Goal: Transaction & Acquisition: Purchase product/service

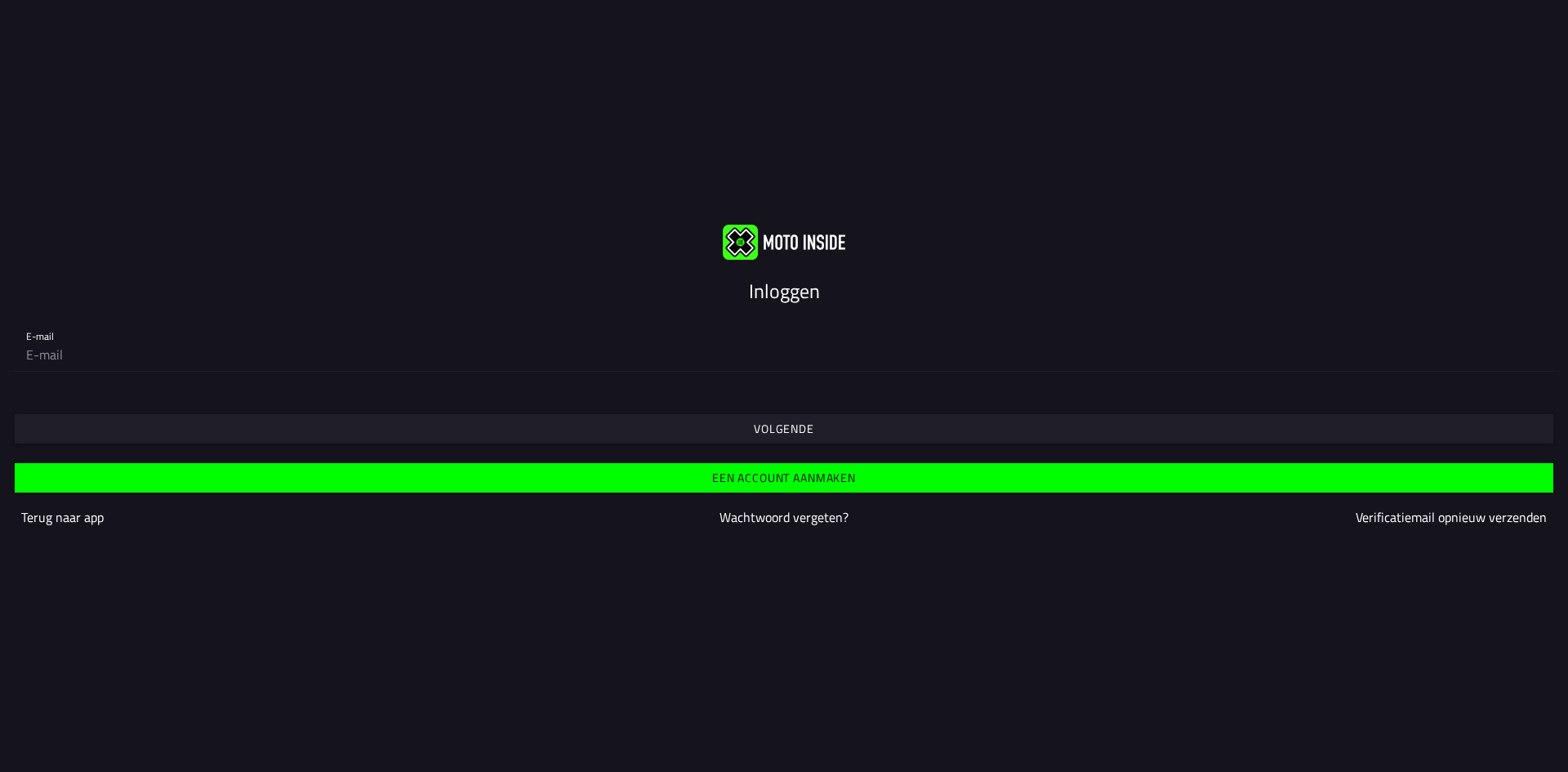
click at [734, 349] on input "email" at bounding box center [784, 354] width 1515 height 33
type input "[EMAIL_ADDRESS][DOMAIN_NAME]"
click at [700, 428] on span "Volgende" at bounding box center [783, 428] width 1513 height 29
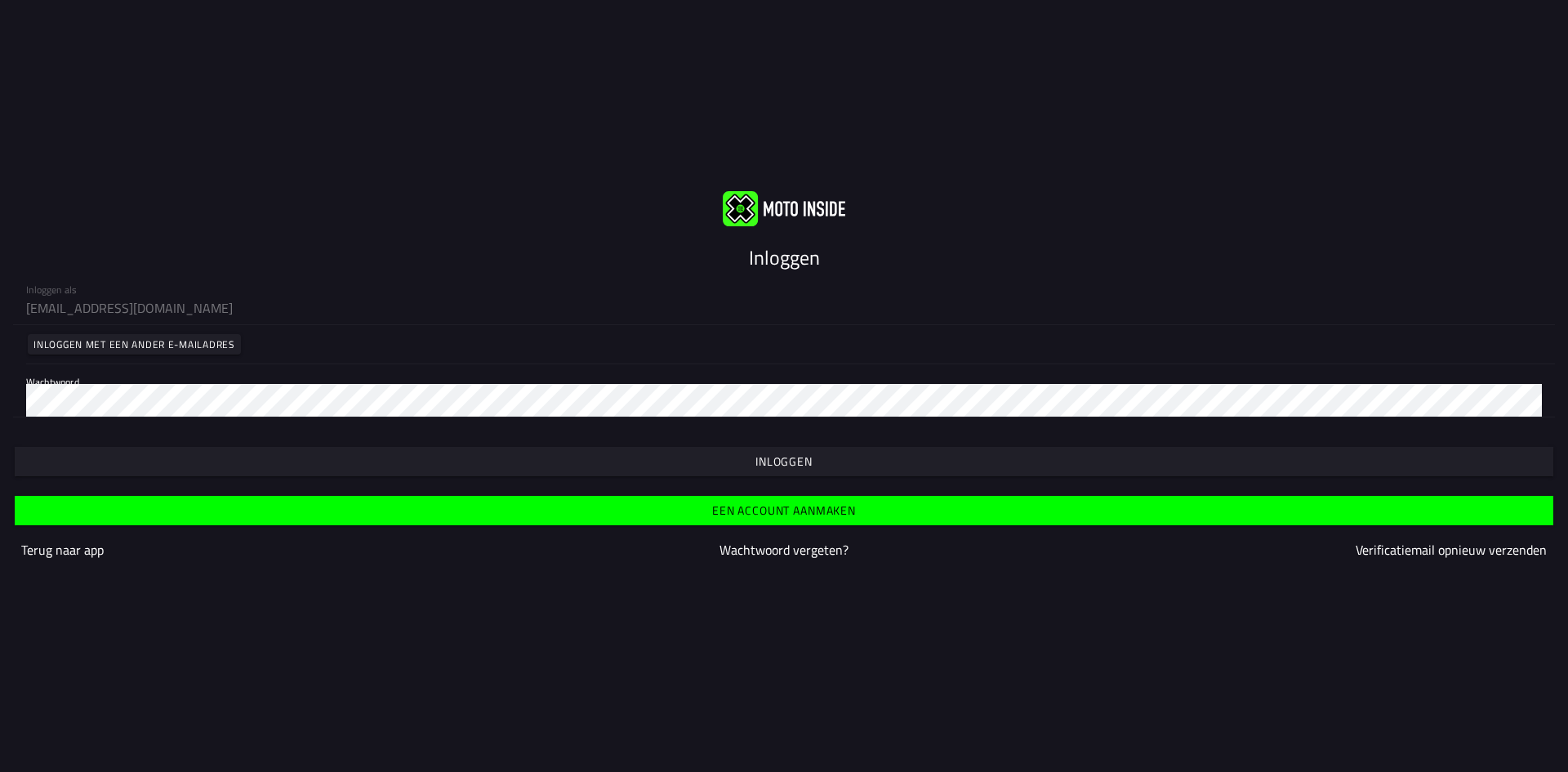
click at [754, 451] on span "button" at bounding box center [783, 461] width 1513 height 29
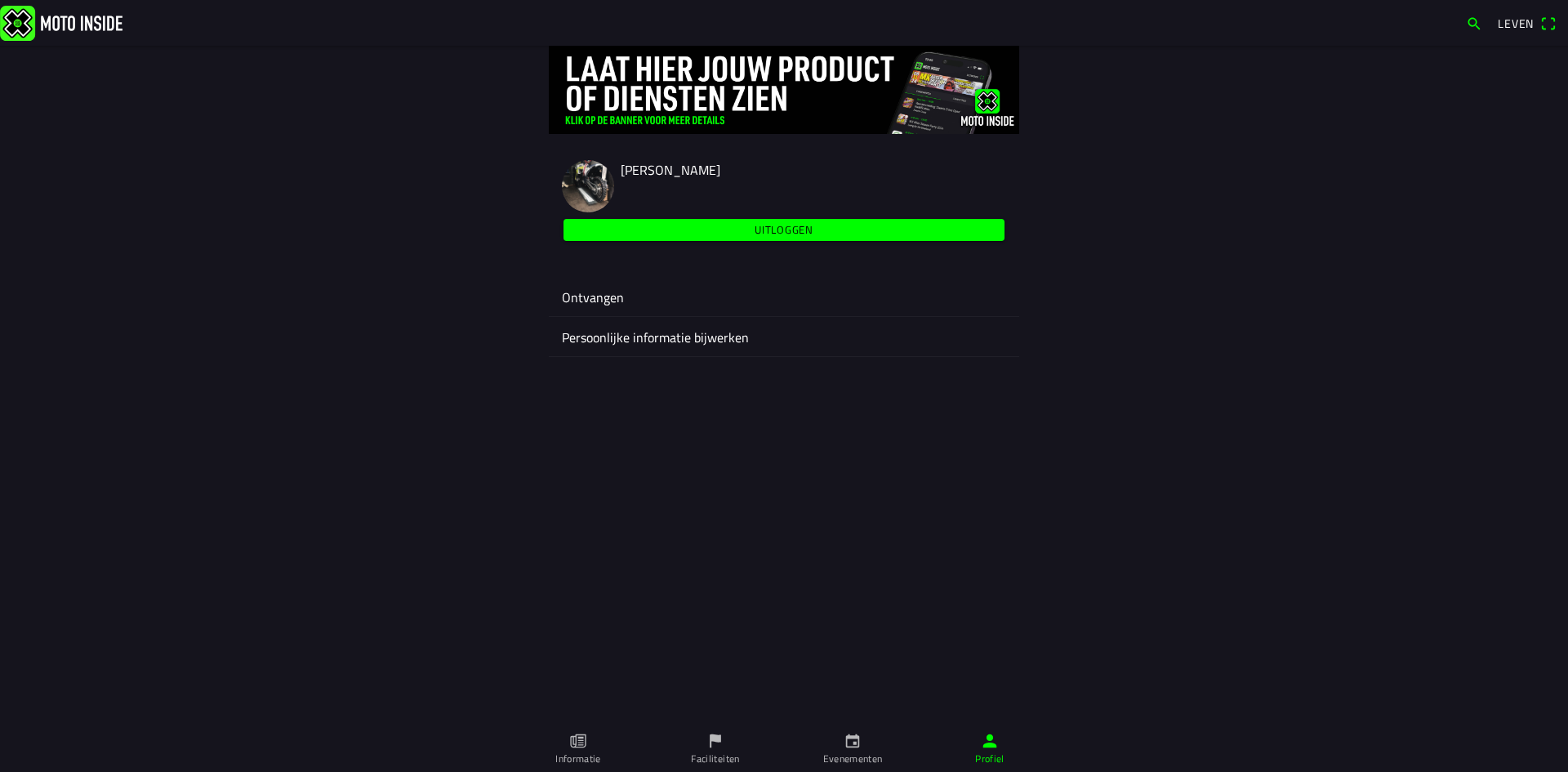
click at [859, 735] on icon "calendar" at bounding box center [852, 741] width 18 height 18
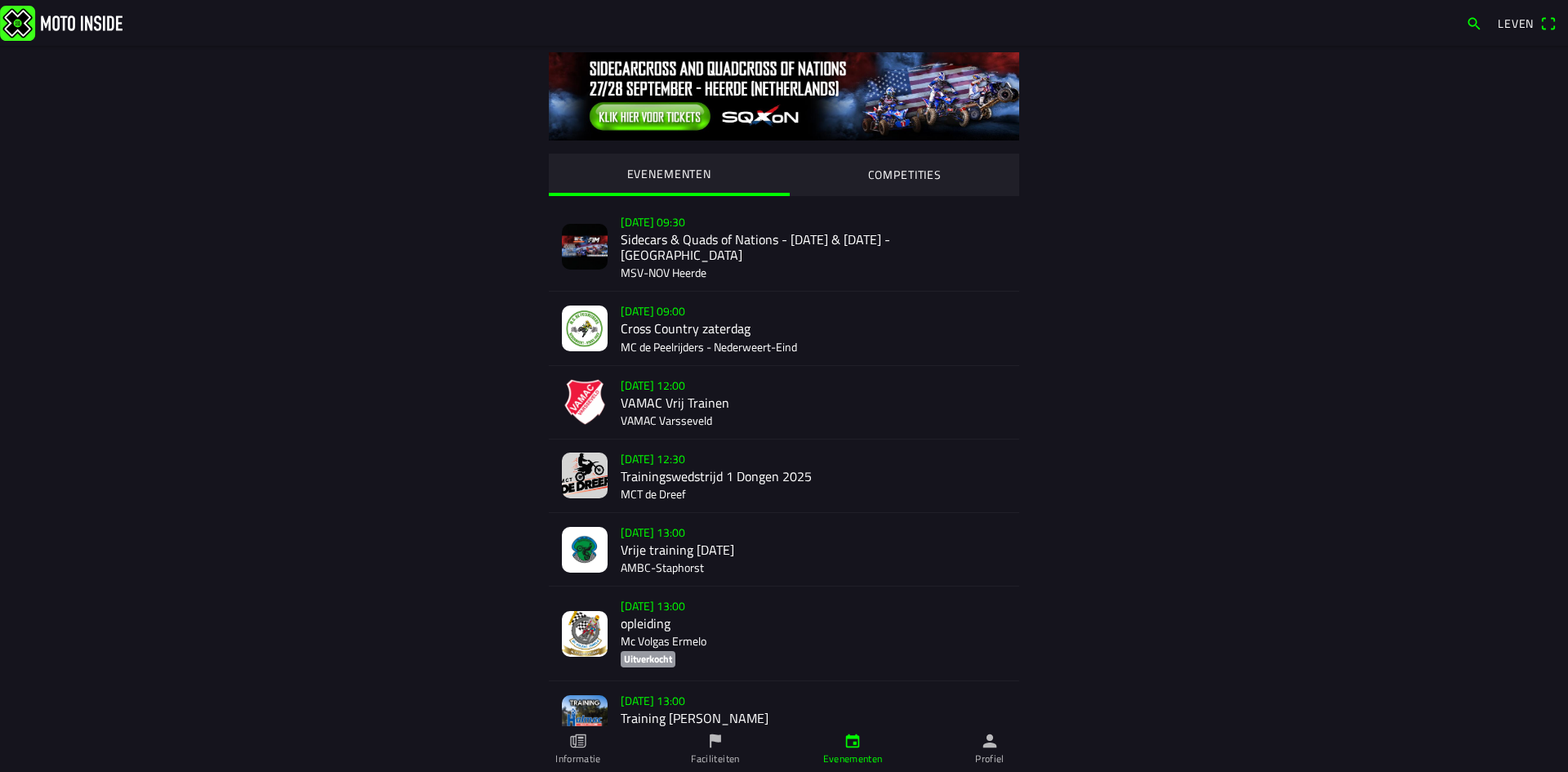
click at [807, 310] on div "[DATE] 09:00 Cross Country zaterdag MC de Peelrijders - [GEOGRAPHIC_DATA]-Eind" at bounding box center [813, 327] width 385 height 72
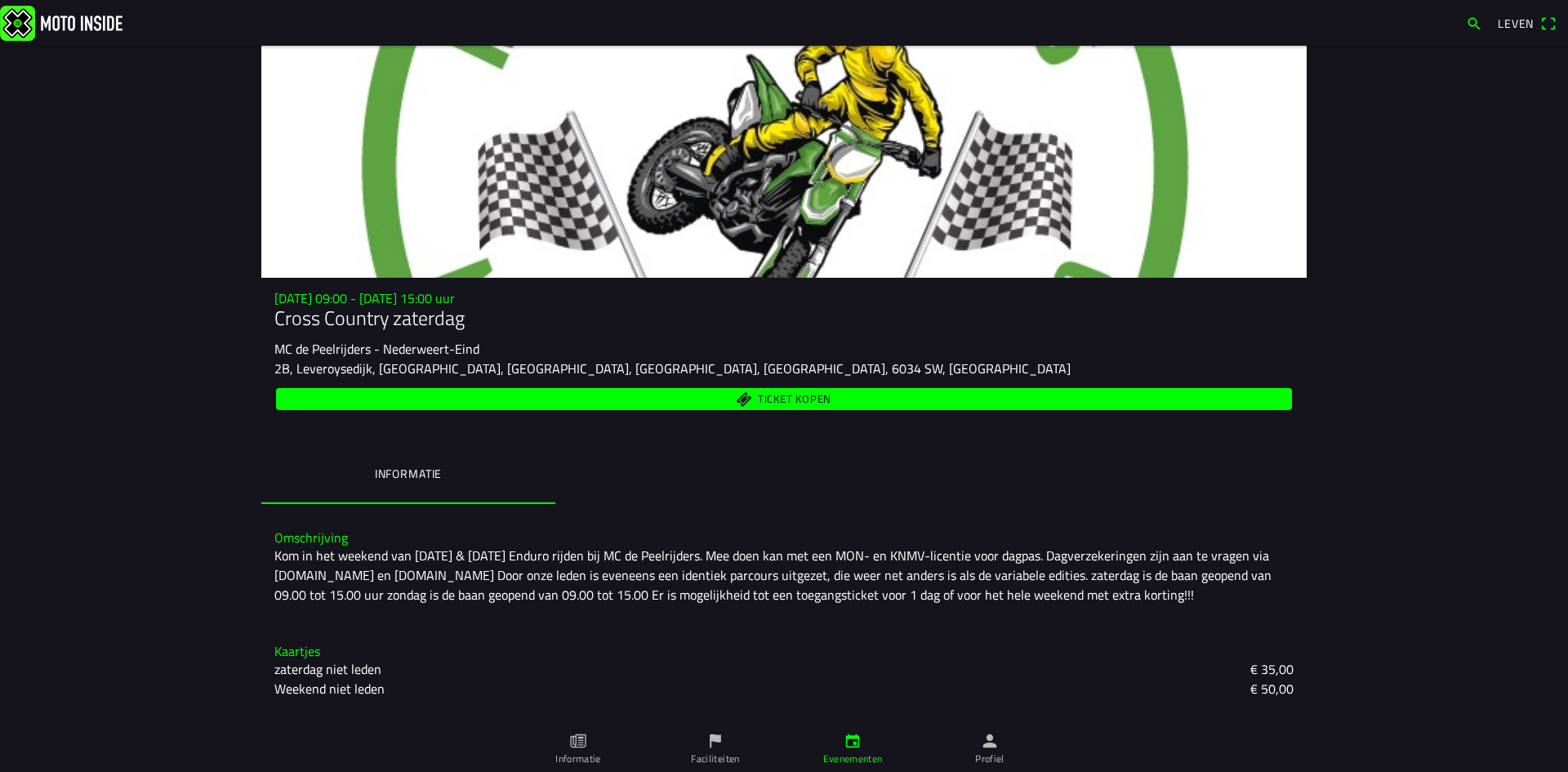
click at [1536, 15] on span "Leven" at bounding box center [1527, 23] width 59 height 26
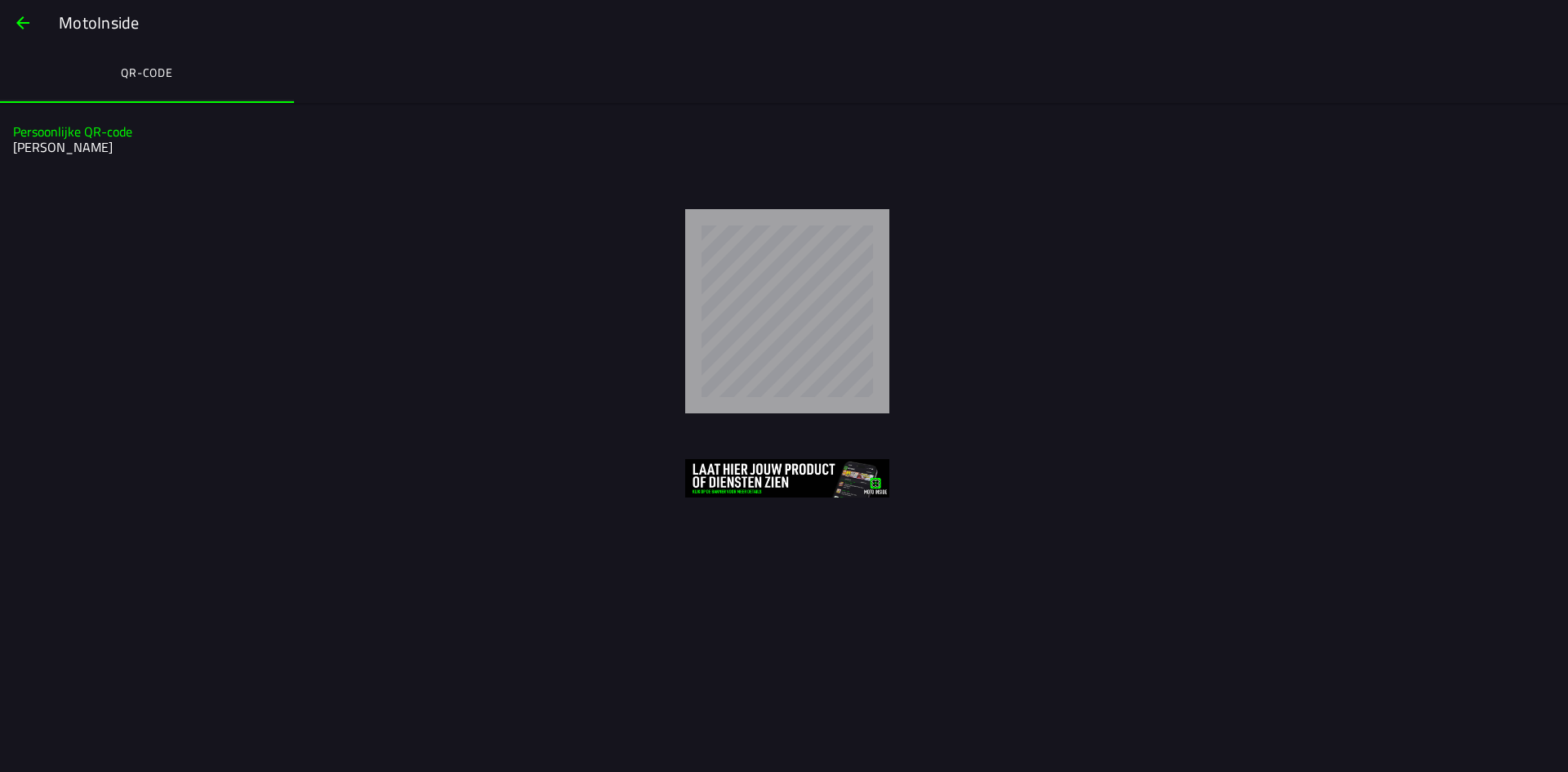
click at [27, 18] on span "button" at bounding box center [23, 23] width 20 height 39
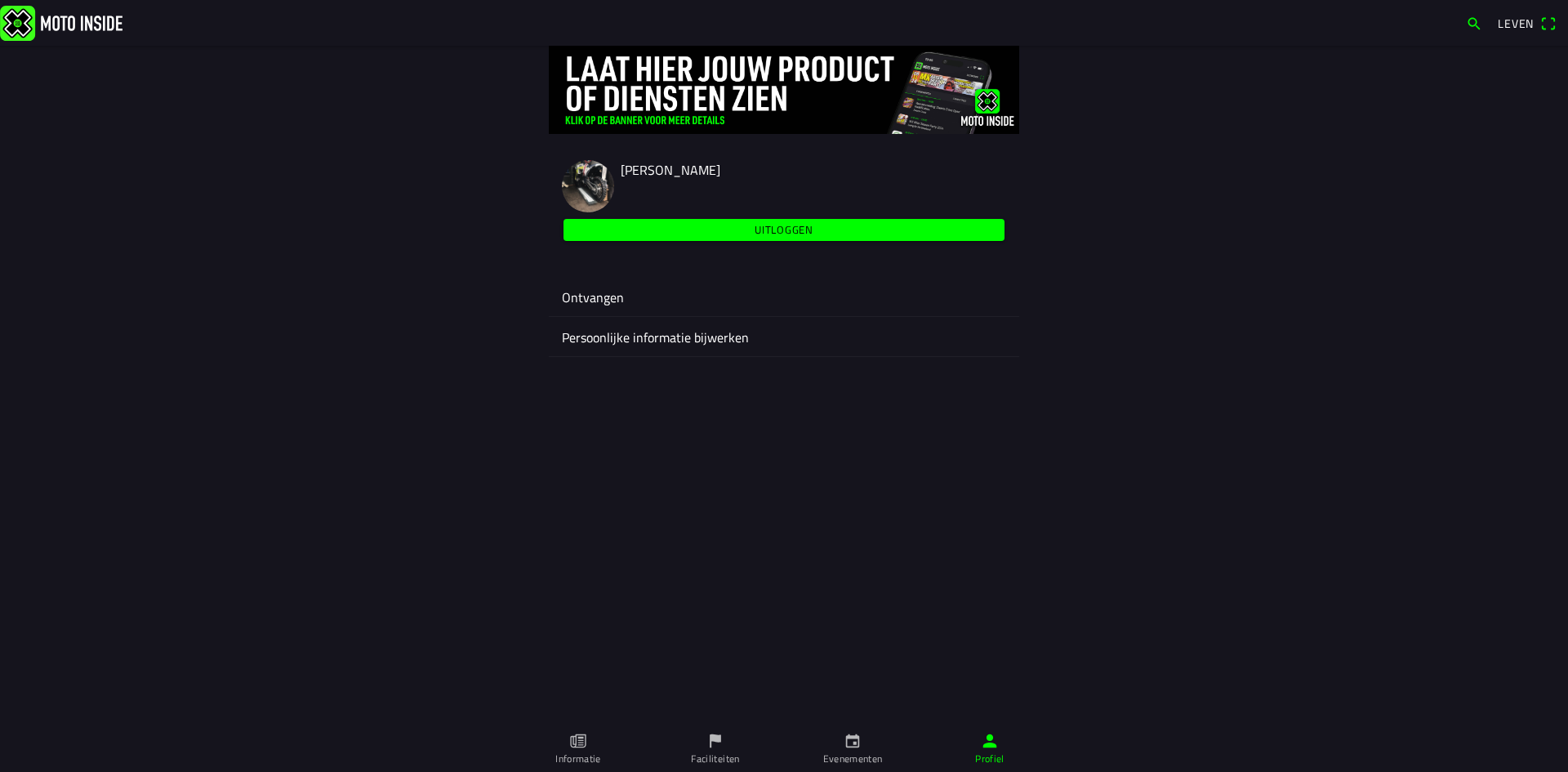
click at [897, 232] on span "Uitloggen" at bounding box center [784, 230] width 422 height 22
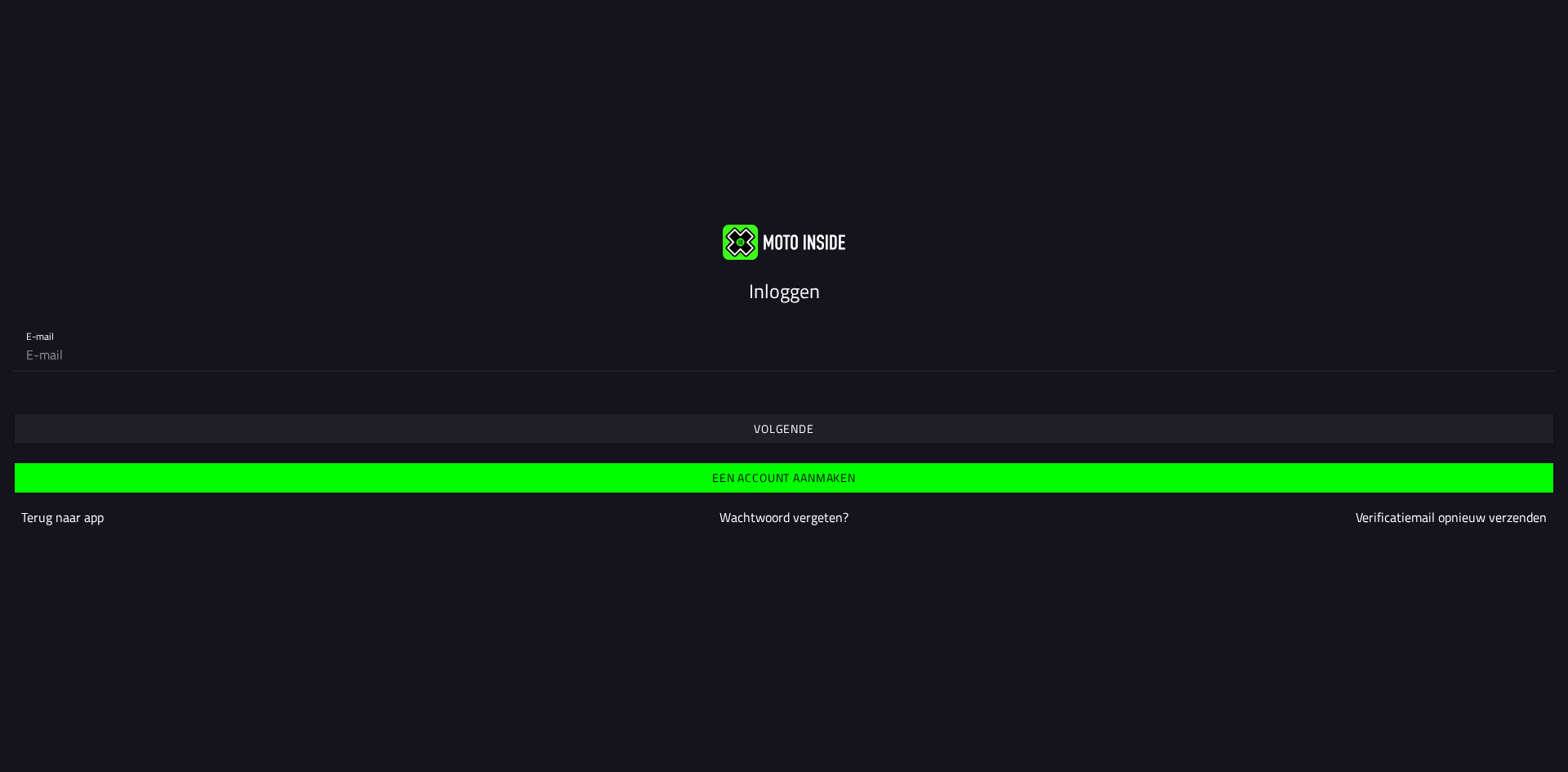
click at [542, 343] on input "email" at bounding box center [784, 354] width 1515 height 33
type input "[EMAIL_ADDRESS][DOMAIN_NAME]"
click at [348, 438] on span "Volgende" at bounding box center [783, 428] width 1513 height 29
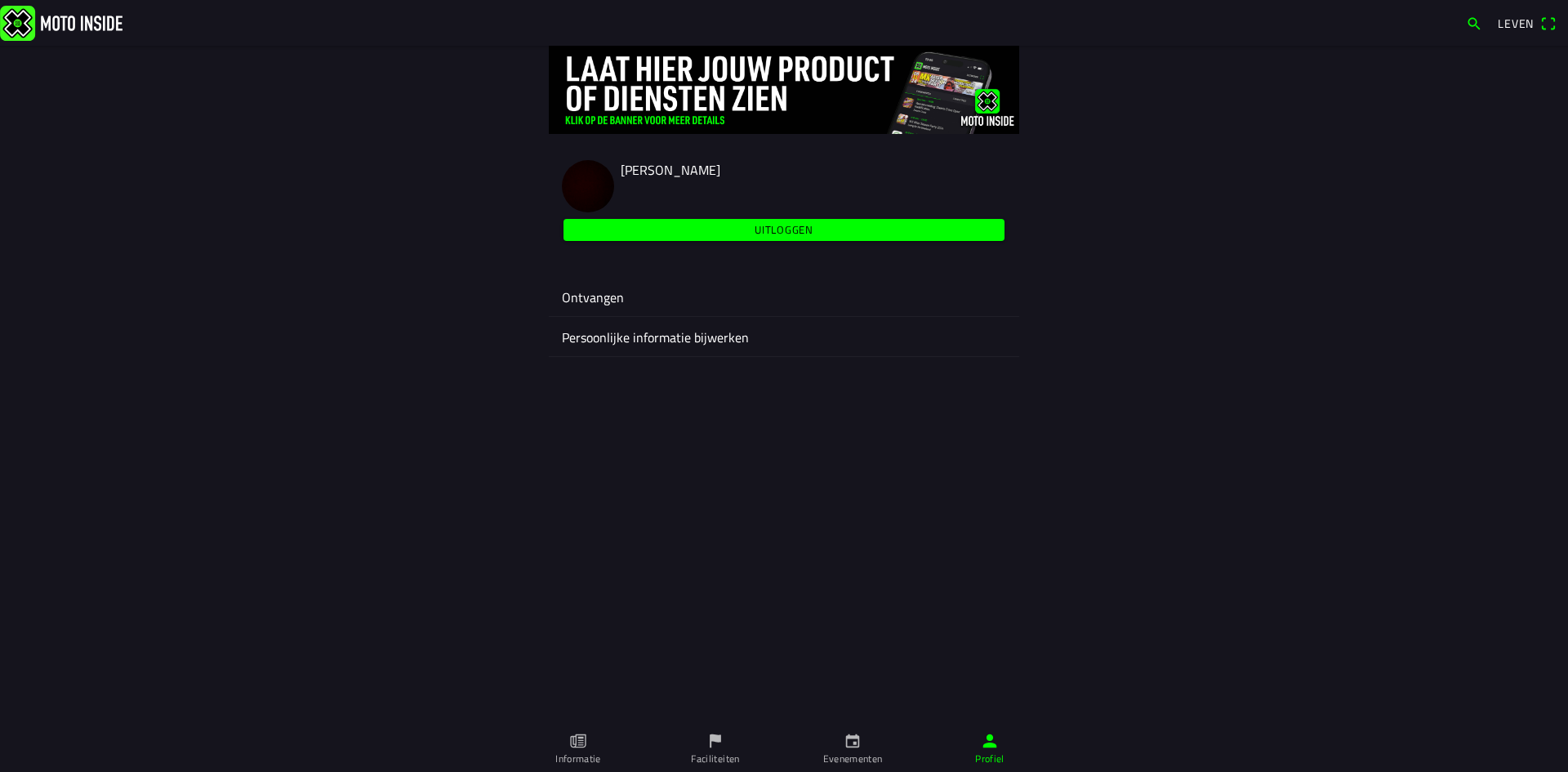
click at [856, 732] on icon "kalender" at bounding box center [852, 741] width 18 height 18
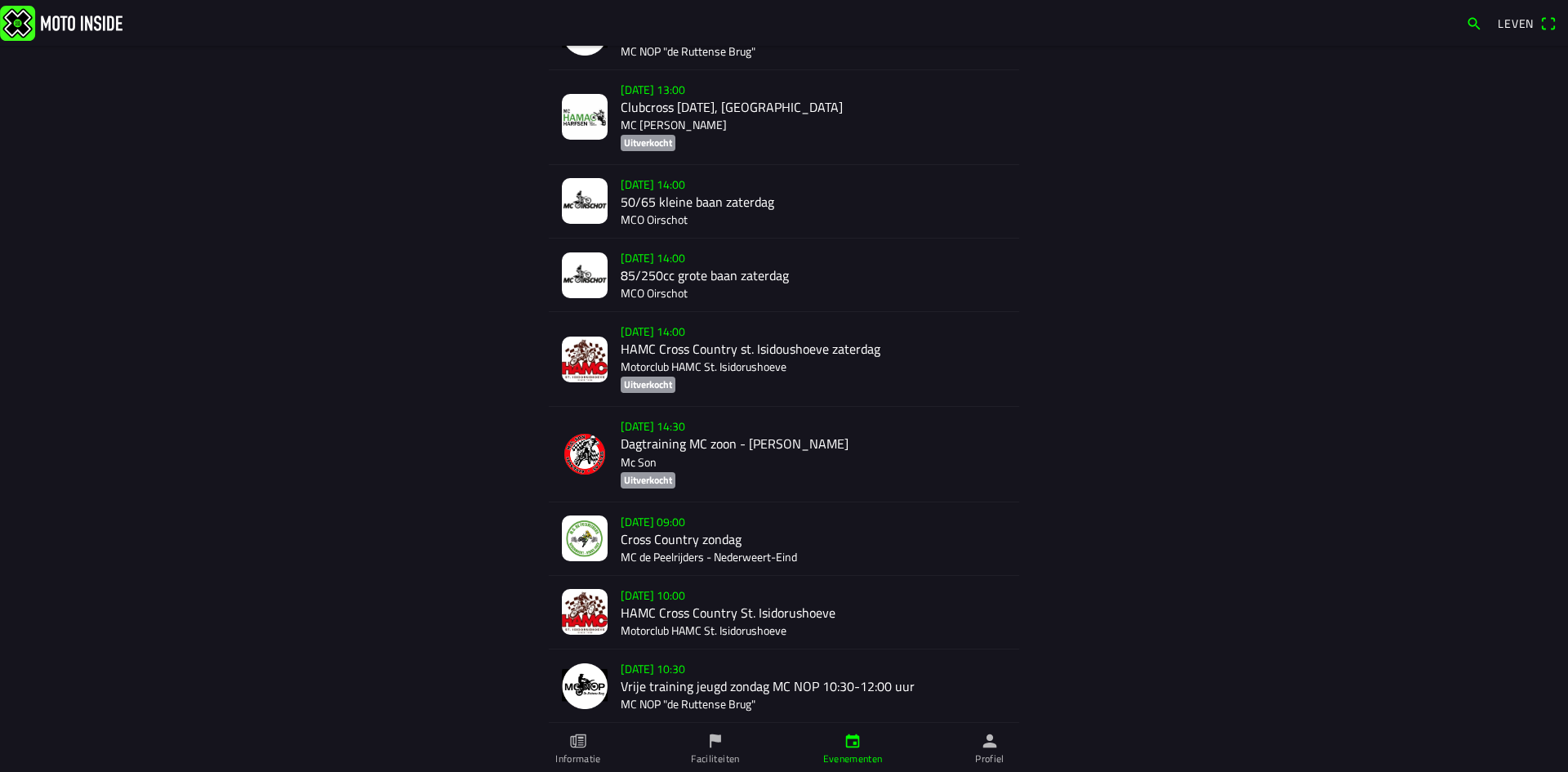
scroll to position [817, 0]
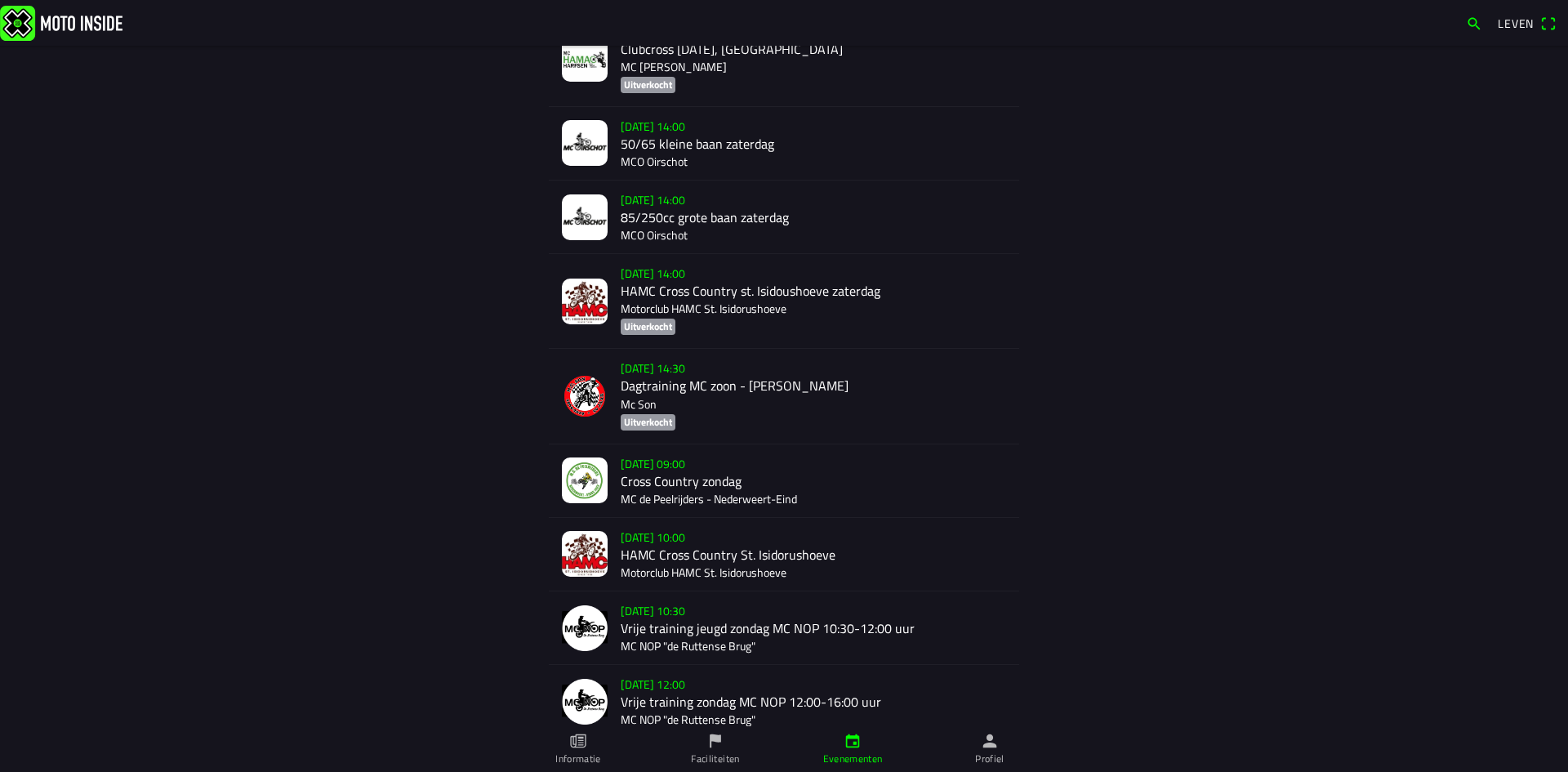
click at [696, 473] on div "[DATE] 09:00 Cross Country zondag MC de Peelrijders - [GEOGRAPHIC_DATA]-Eind" at bounding box center [813, 480] width 385 height 72
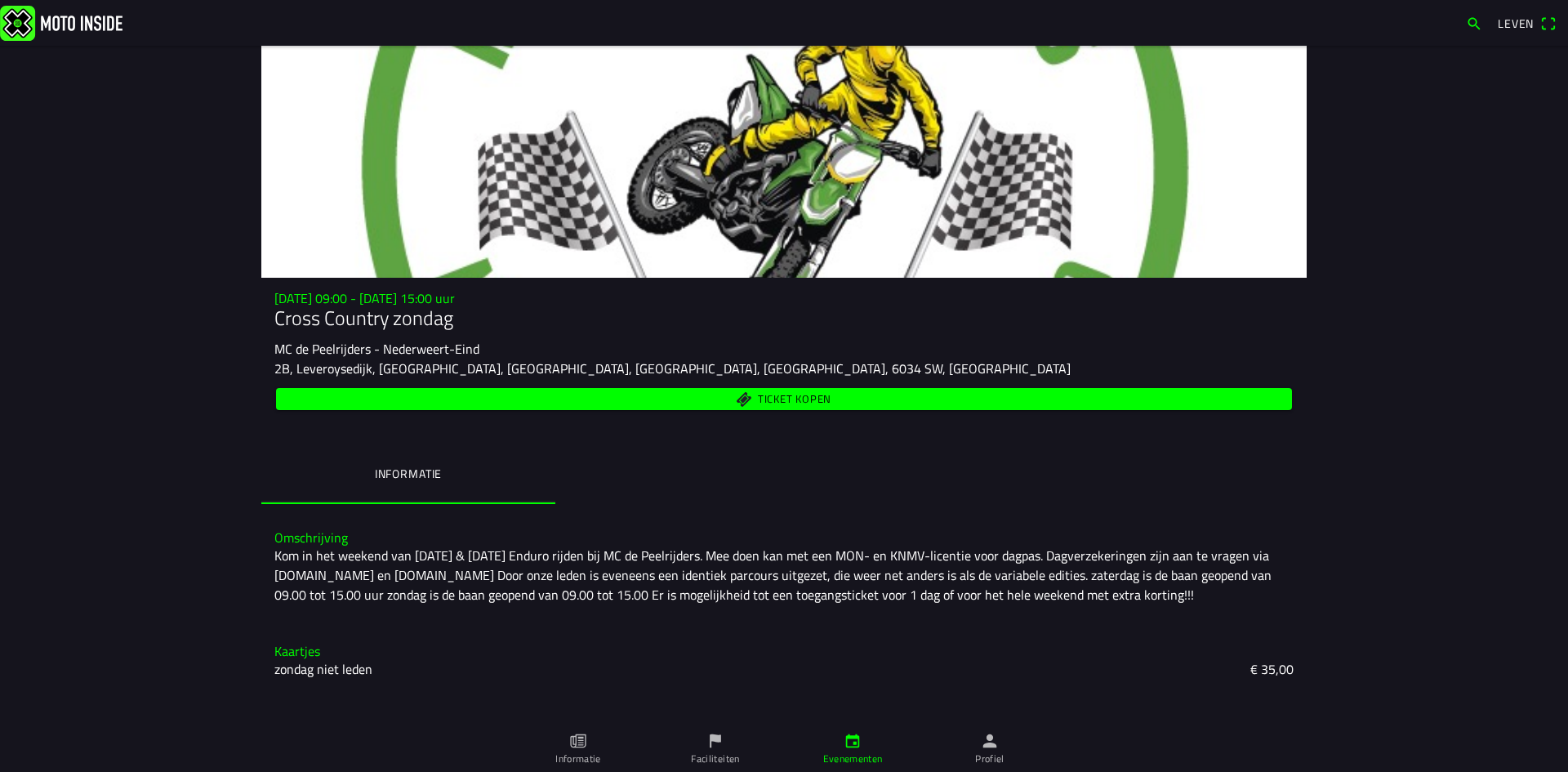
click at [733, 407] on span "Ticket kopen" at bounding box center [784, 399] width 997 height 22
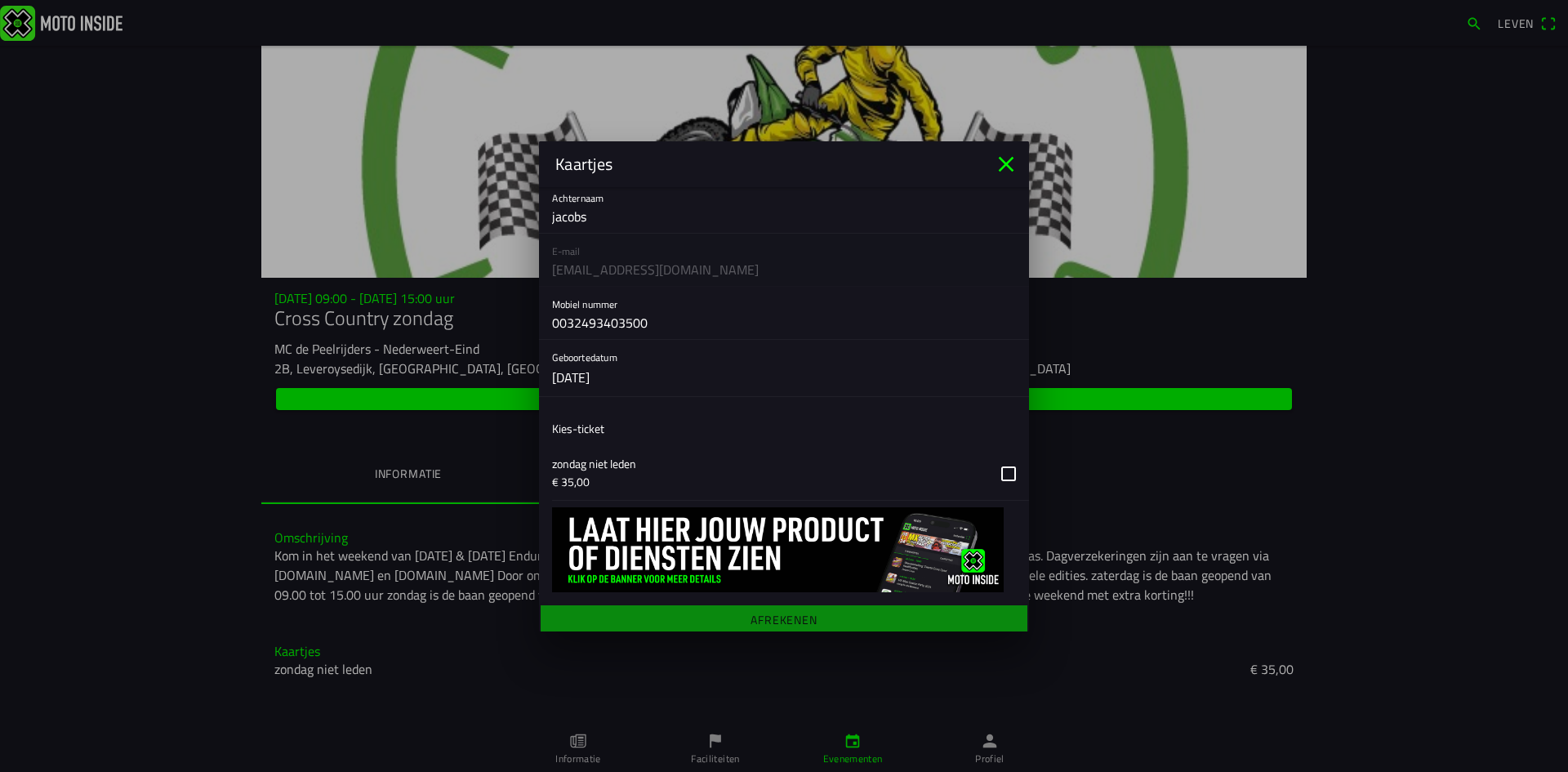
scroll to position [109, 0]
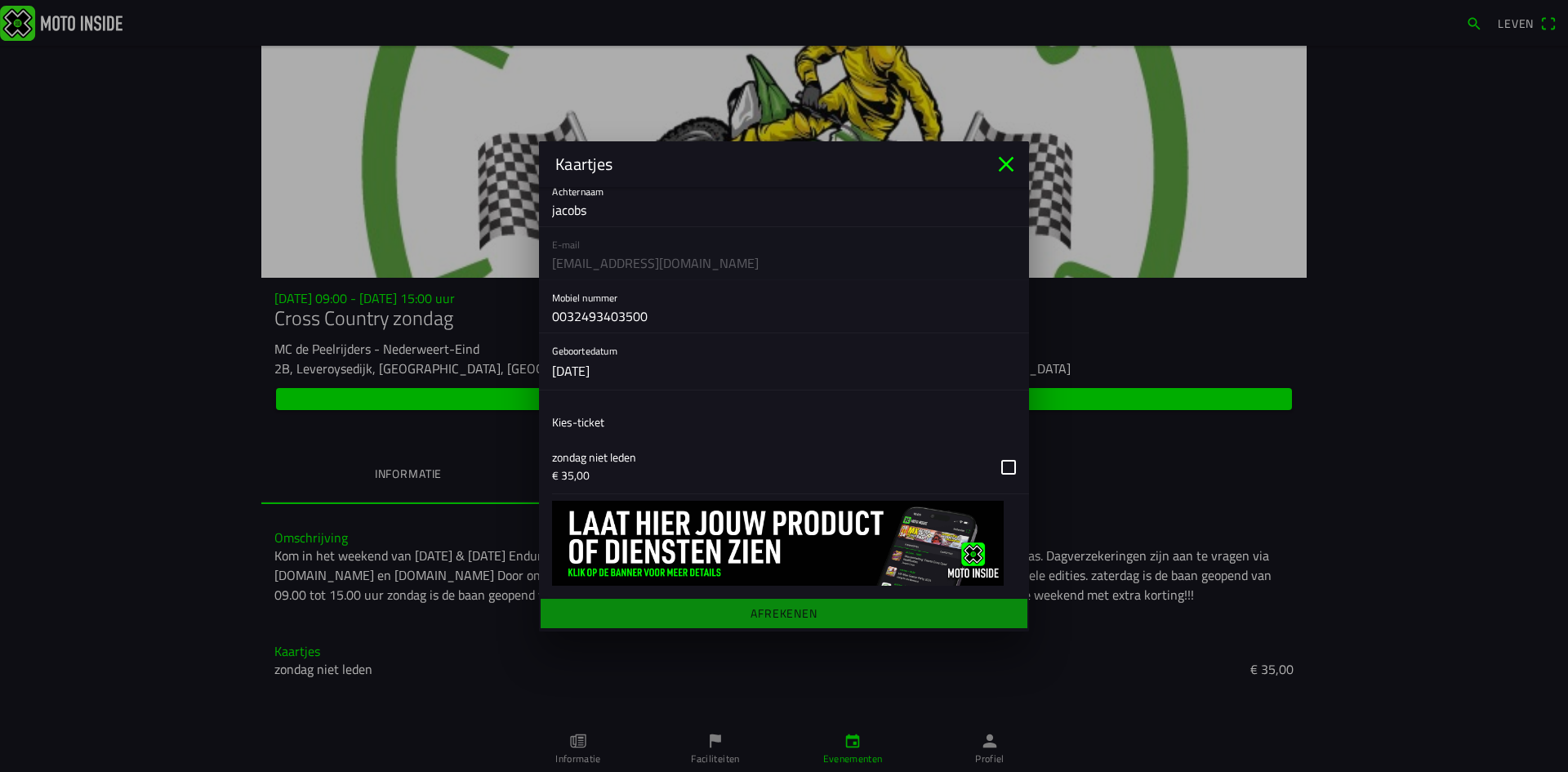
click at [697, 471] on button "button" at bounding box center [791, 466] width 477 height 53
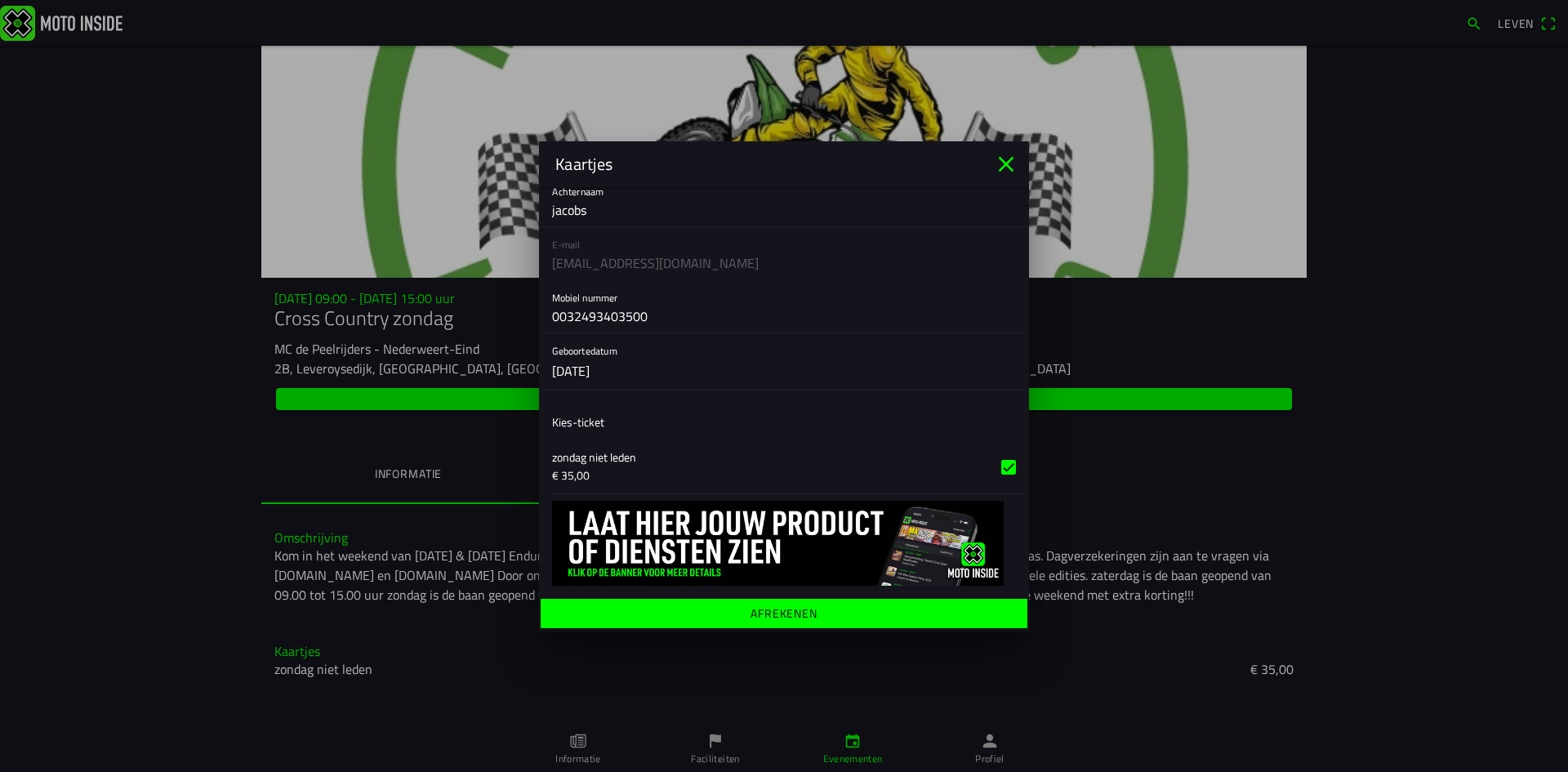
click at [799, 610] on font "Afrekenen" at bounding box center [784, 611] width 67 height 17
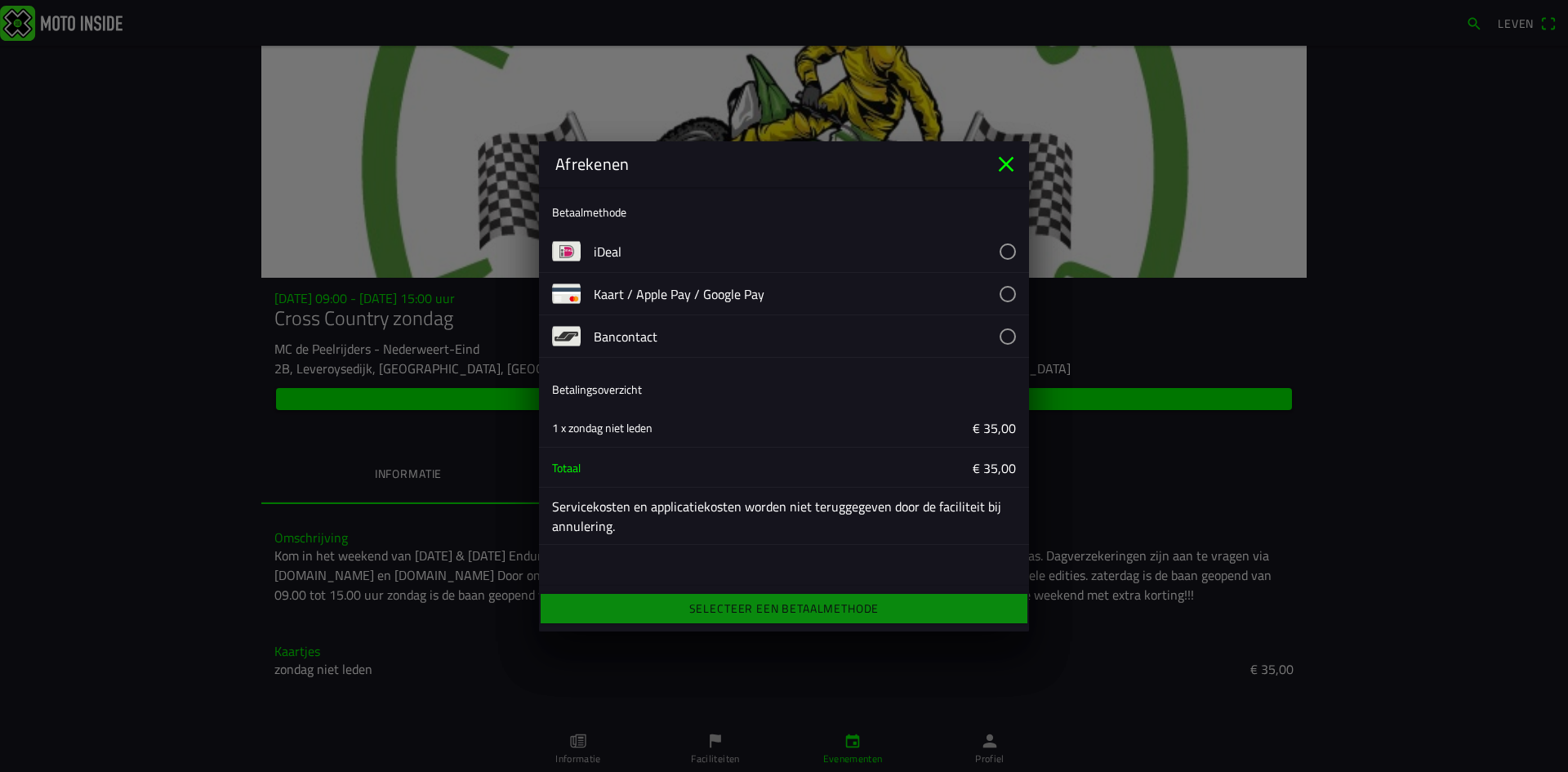
click at [728, 327] on button "button" at bounding box center [810, 336] width 435 height 42
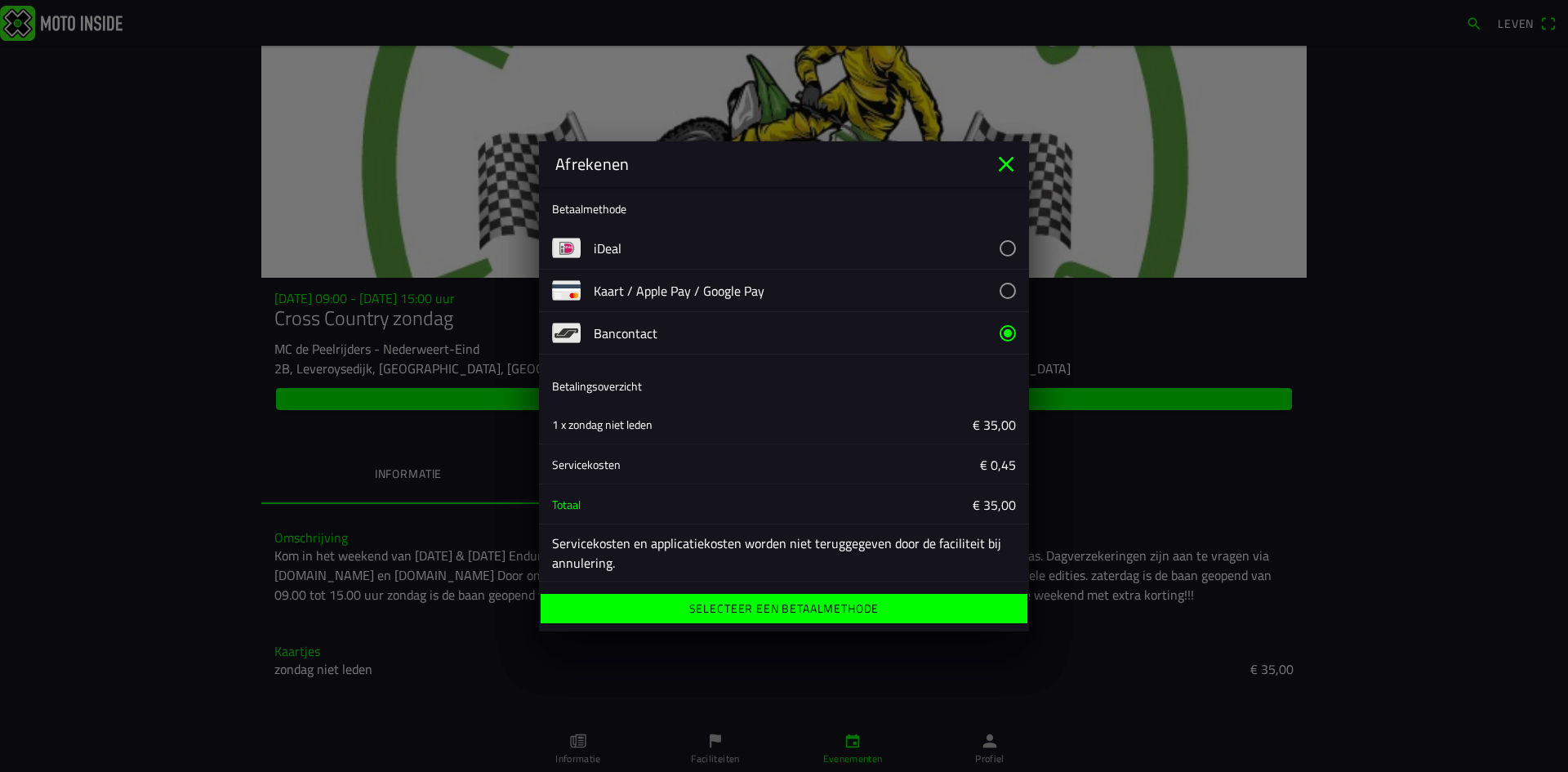
scroll to position [5, 0]
click at [909, 612] on span "Selecteer een betaalmethode" at bounding box center [784, 608] width 461 height 29
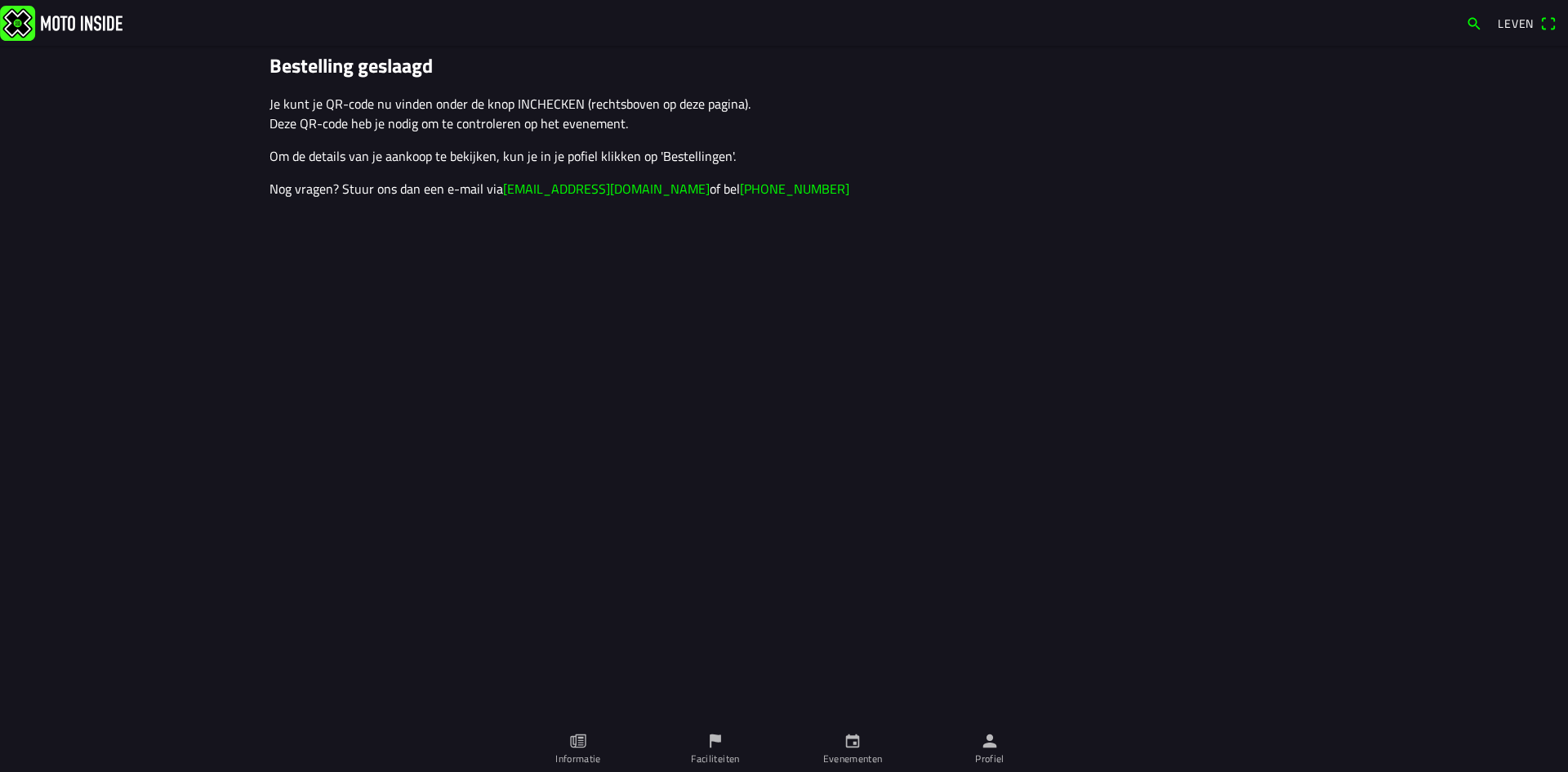
click at [973, 753] on link "Profiel" at bounding box center [990, 748] width 138 height 46
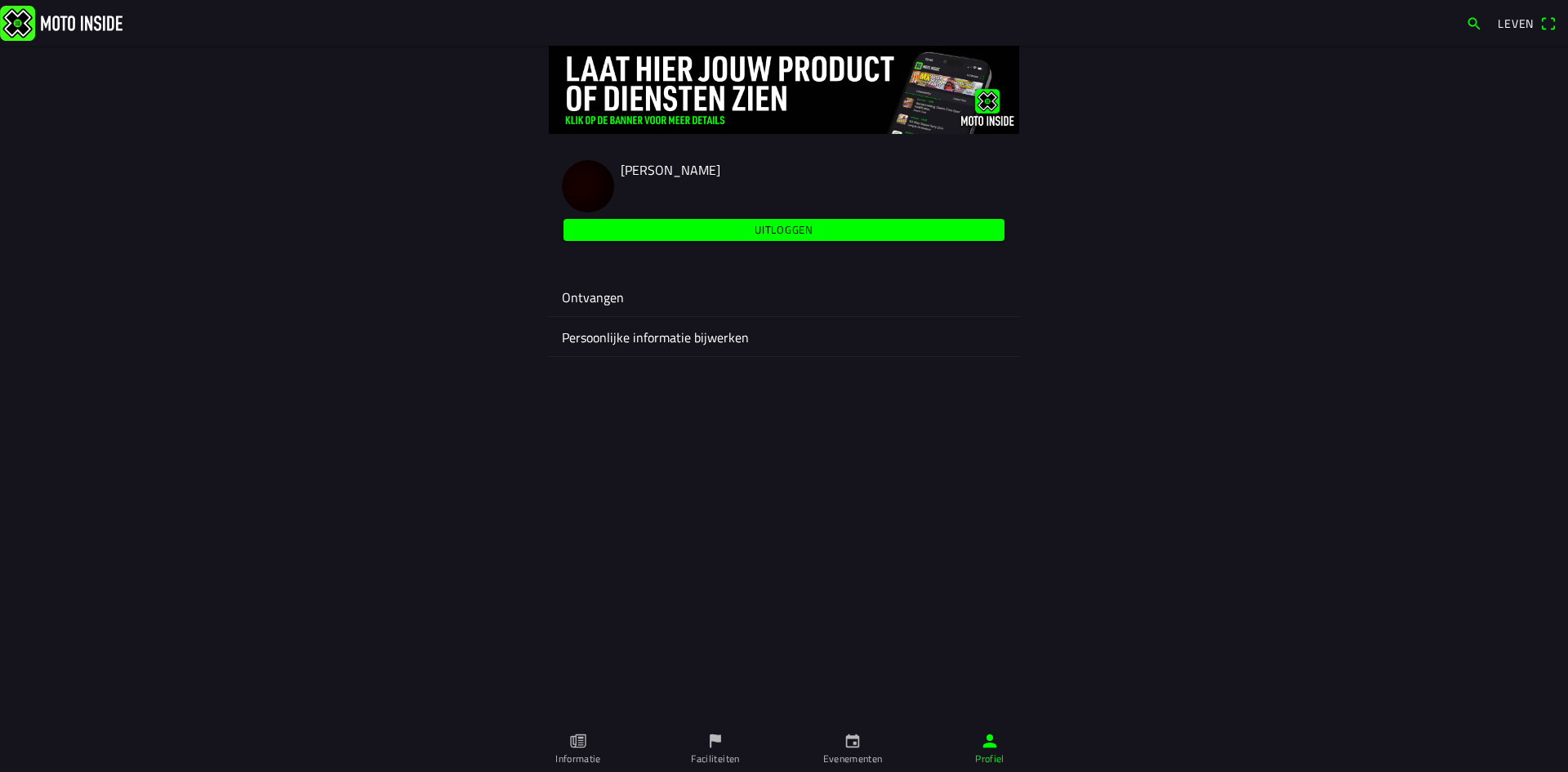
click at [755, 232] on font "Uitloggen" at bounding box center [784, 230] width 59 height 16
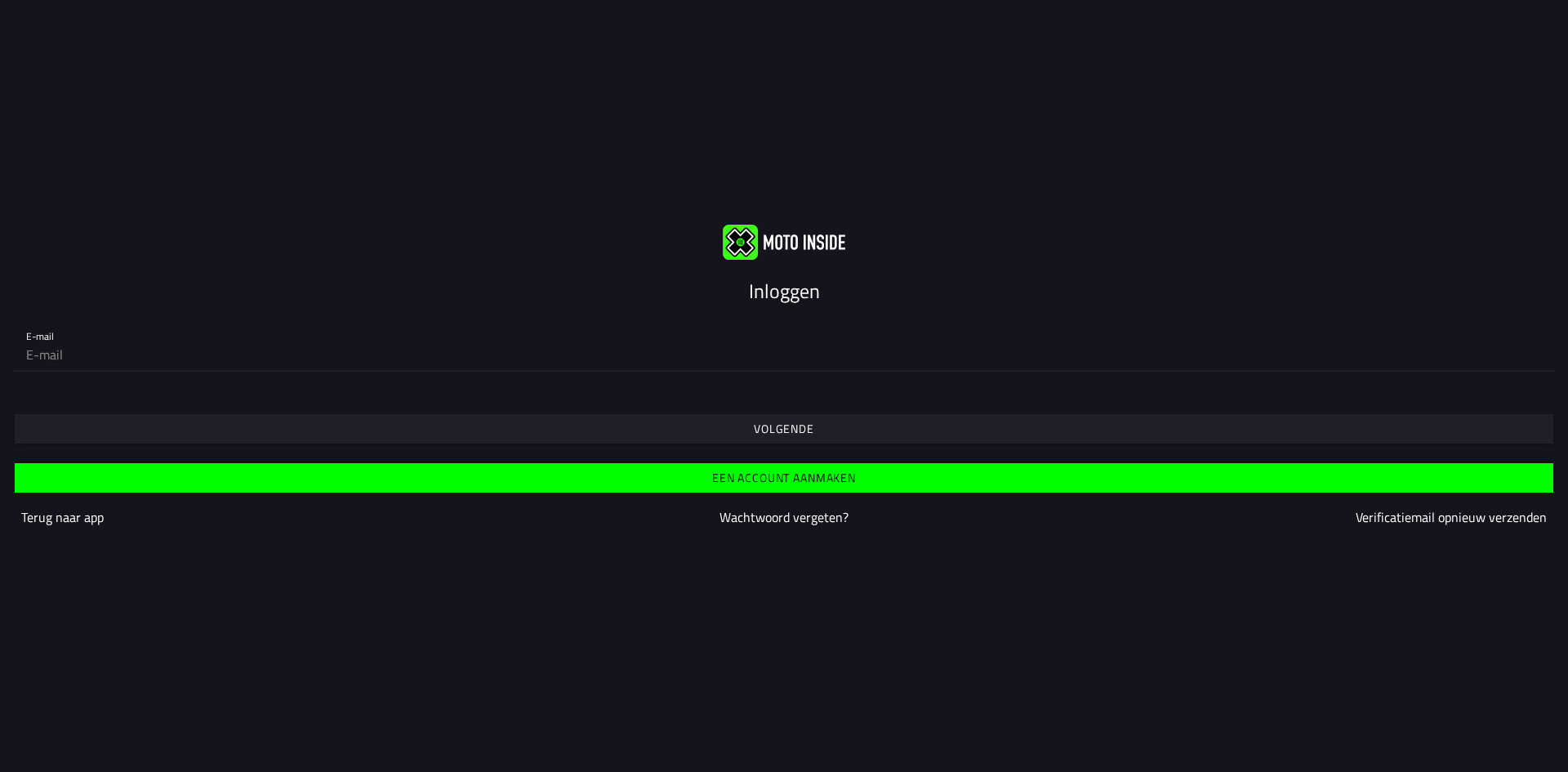
type input "[EMAIL_ADDRESS][DOMAIN_NAME]"
click at [340, 430] on span "Volgende" at bounding box center [783, 428] width 1513 height 29
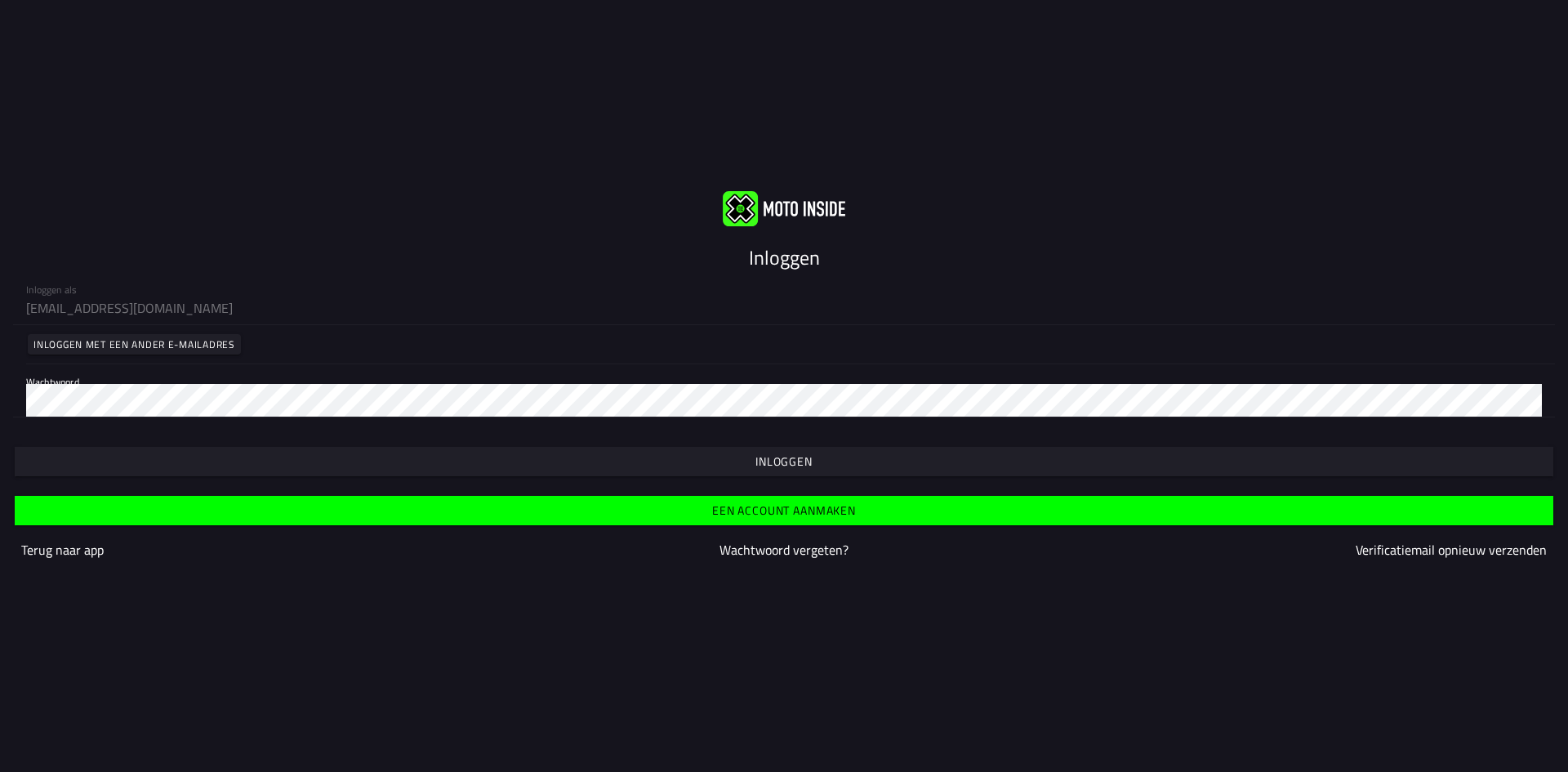
click at [544, 465] on span "button" at bounding box center [783, 461] width 1513 height 29
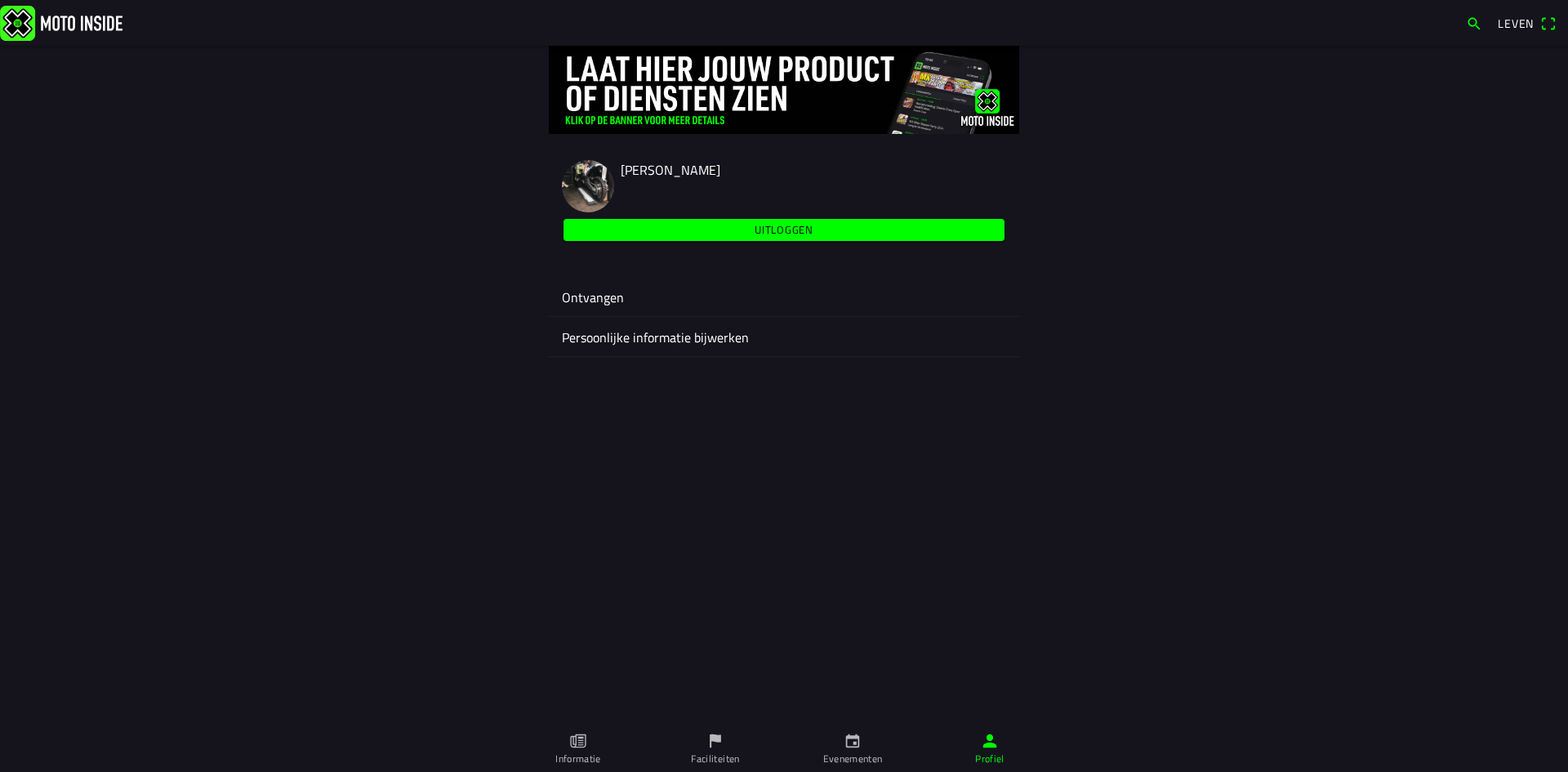
click at [826, 740] on link "Evenementen" at bounding box center [852, 748] width 138 height 46
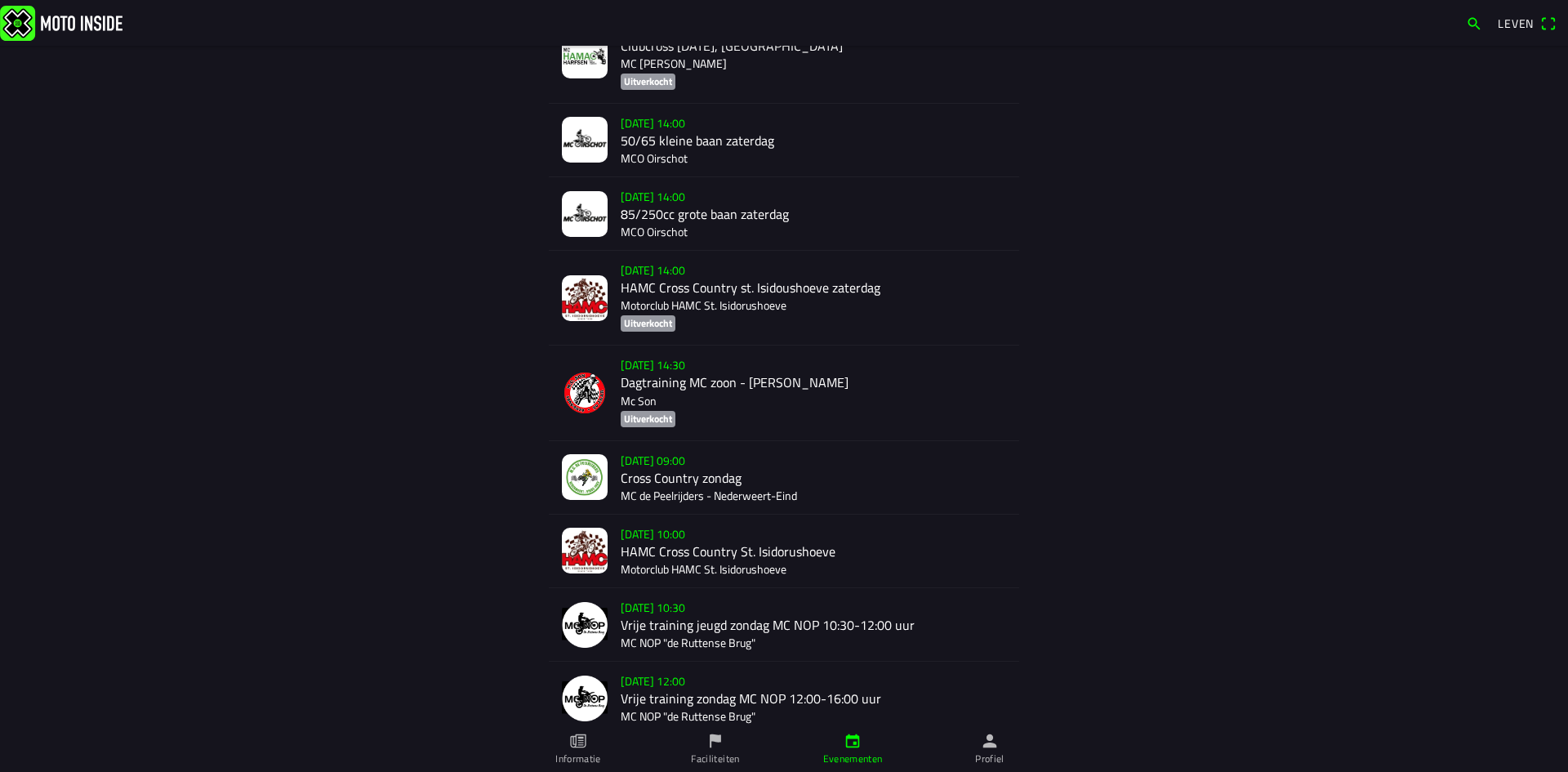
scroll to position [835, 0]
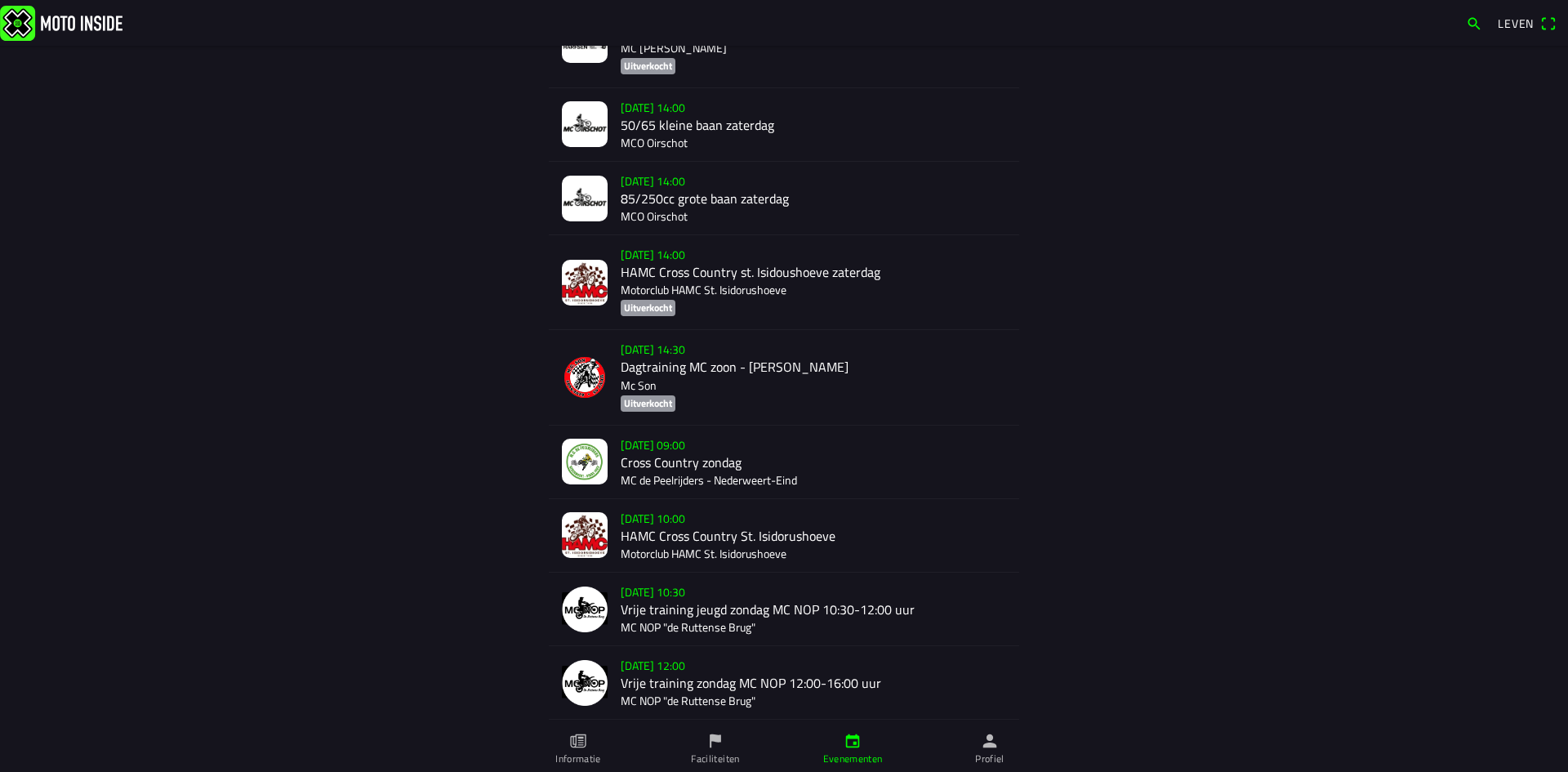
click at [722, 458] on div "[DATE] 09:00 Cross Country zondag MC de Peelrijders - [GEOGRAPHIC_DATA]-Eind" at bounding box center [813, 461] width 385 height 72
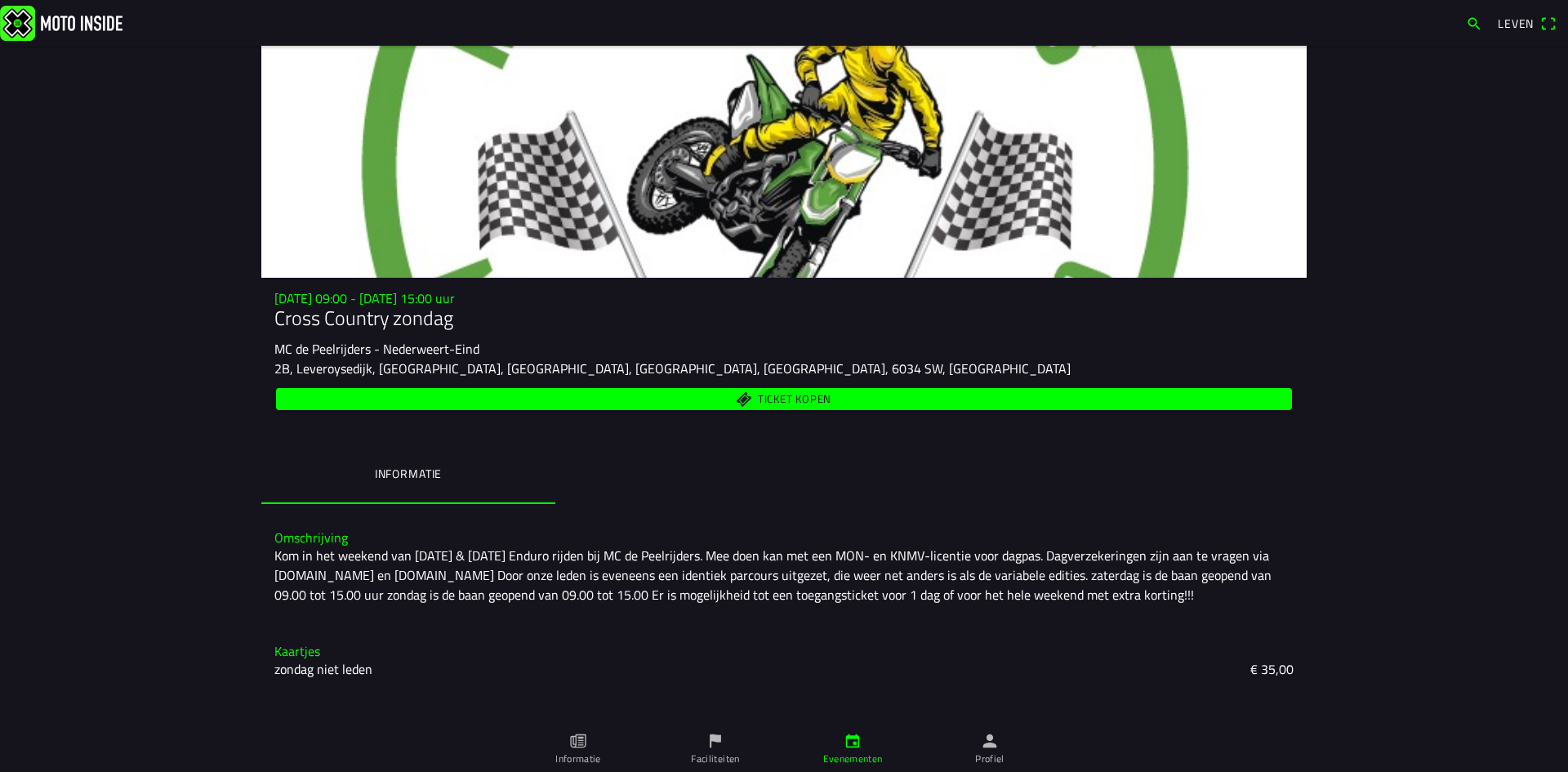
click at [886, 399] on span "Ticket kopen" at bounding box center [784, 399] width 997 height 22
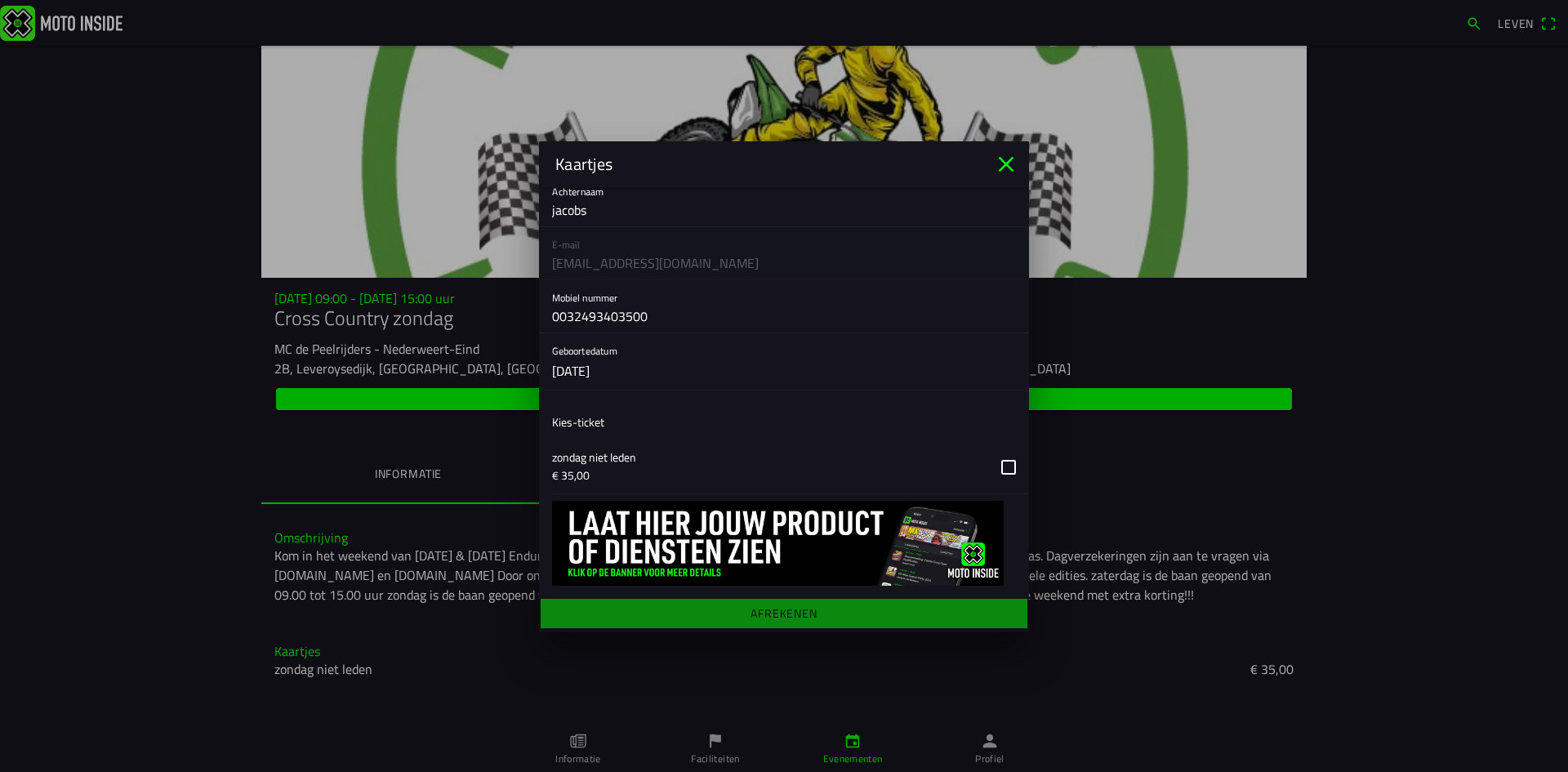
click at [625, 474] on button "button" at bounding box center [791, 466] width 477 height 53
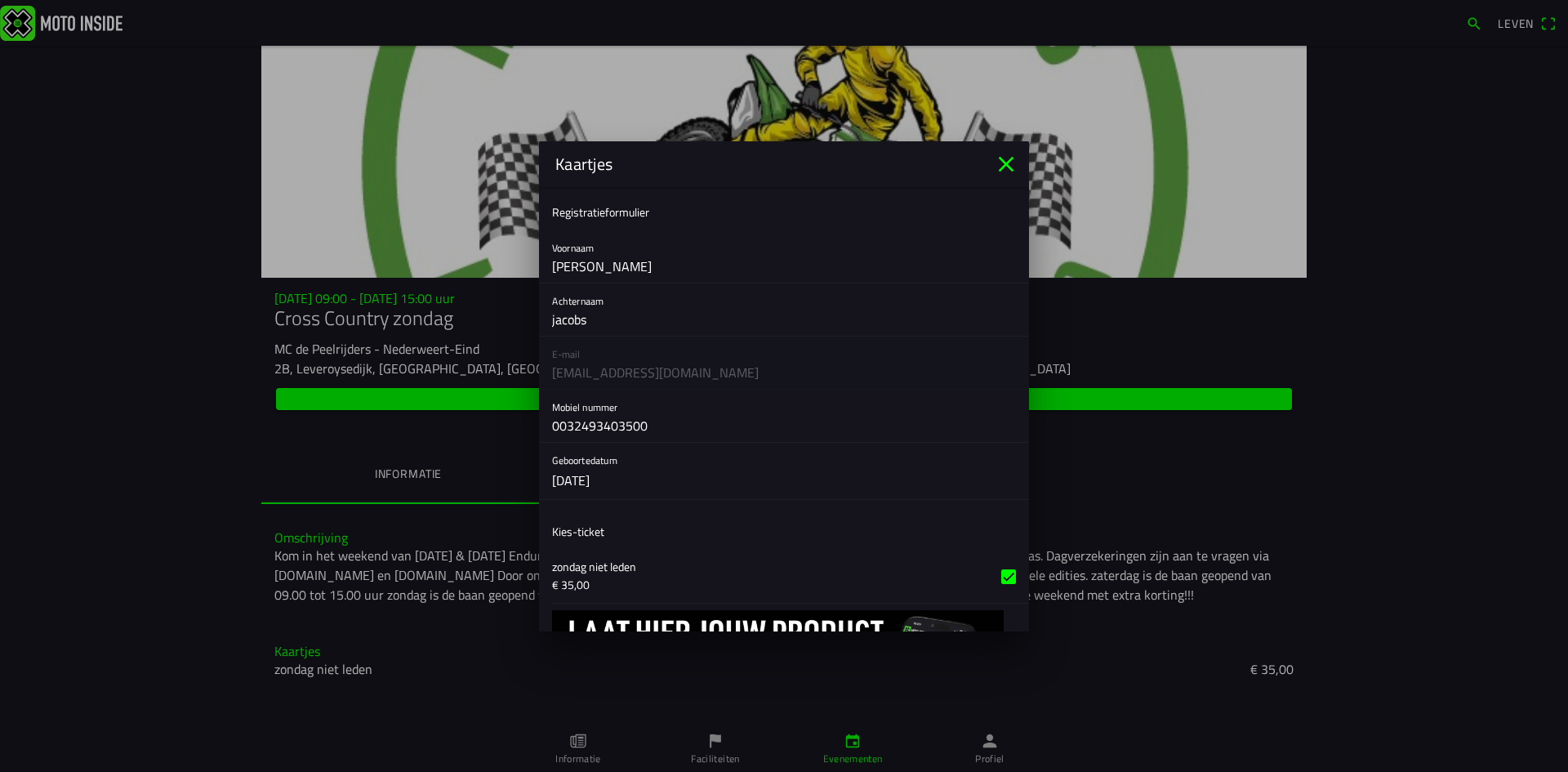
scroll to position [109, 0]
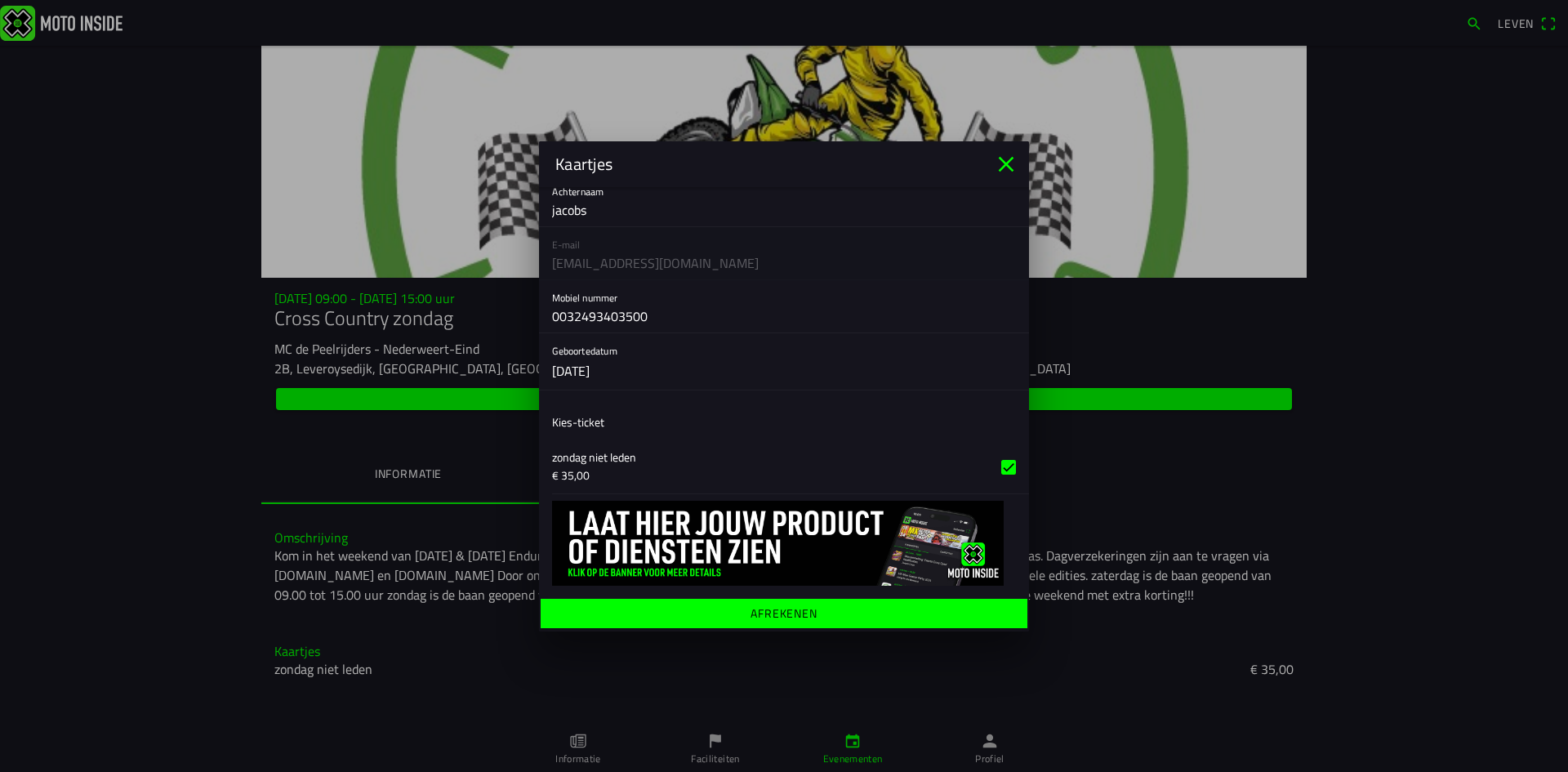
click at [753, 615] on font "Afrekenen" at bounding box center [784, 611] width 67 height 17
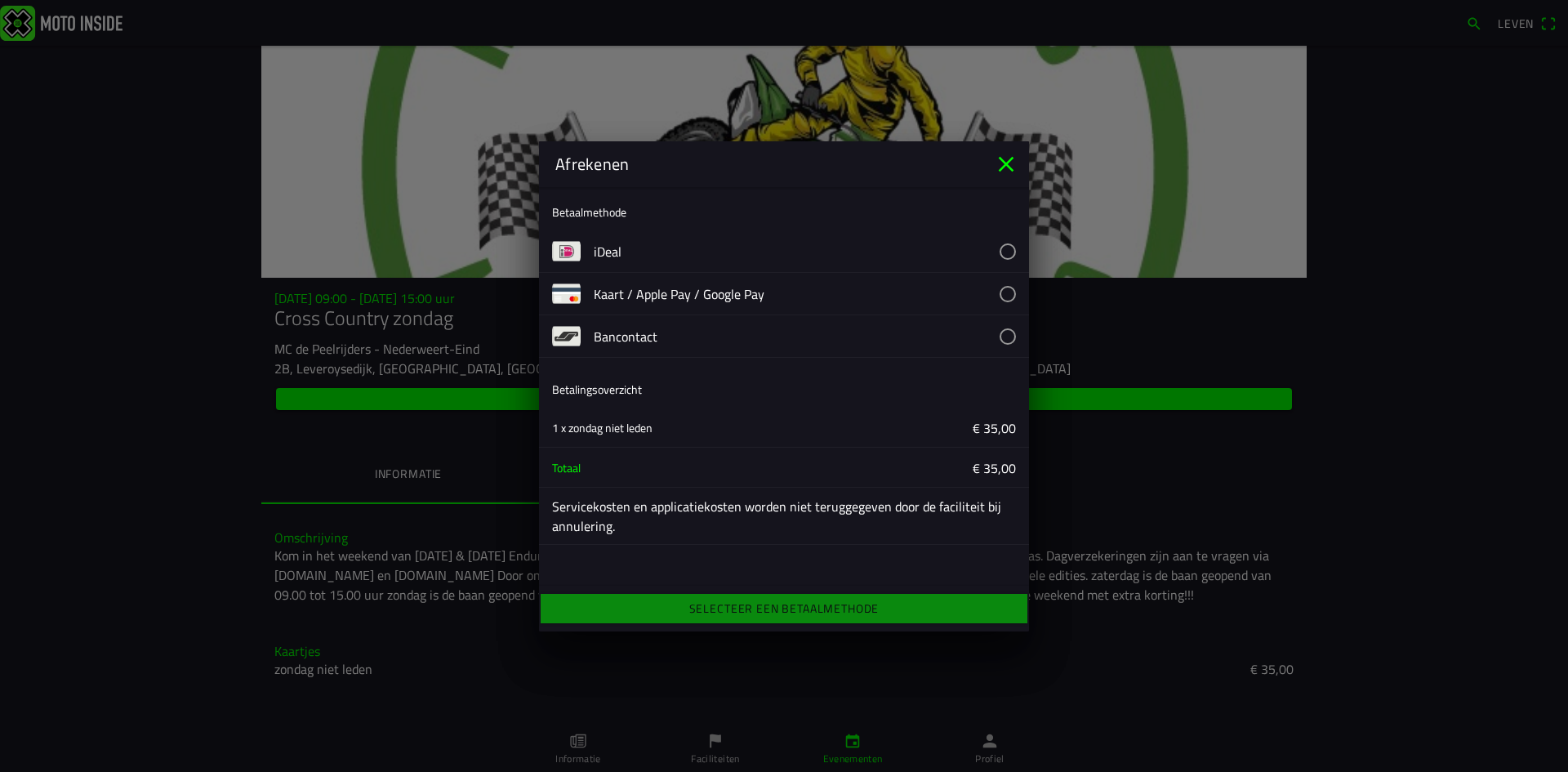
click at [840, 290] on button "button" at bounding box center [810, 293] width 435 height 42
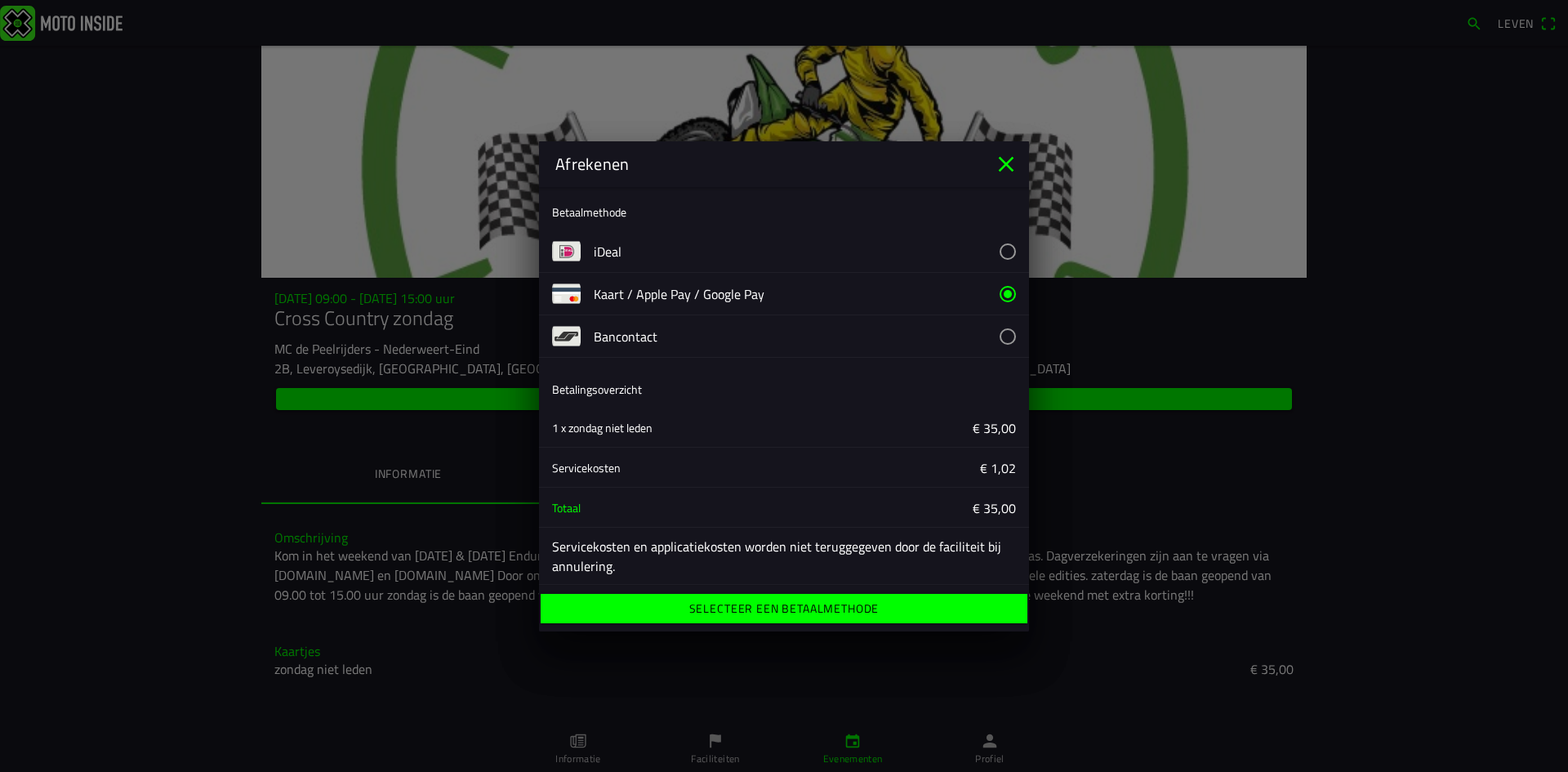
click at [838, 330] on button "button" at bounding box center [810, 336] width 435 height 42
click at [839, 291] on button "button" at bounding box center [810, 293] width 435 height 42
click at [848, 266] on button "button" at bounding box center [810, 251] width 435 height 42
click at [866, 340] on button "button" at bounding box center [810, 336] width 435 height 42
click at [844, 608] on font "Selecteer een betaalmethode" at bounding box center [784, 608] width 190 height 17
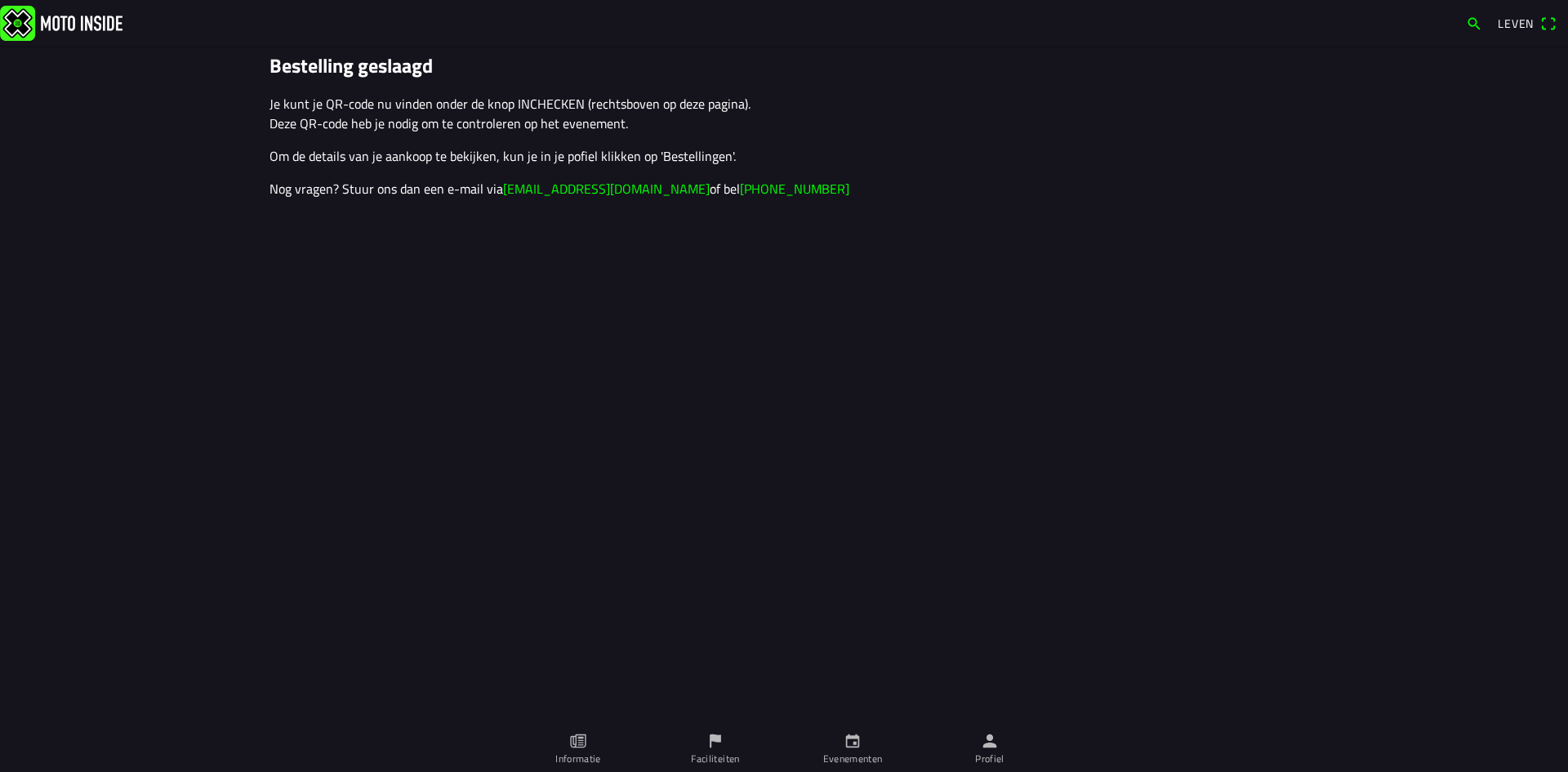
click at [991, 748] on icon "persoon" at bounding box center [990, 741] width 18 height 18
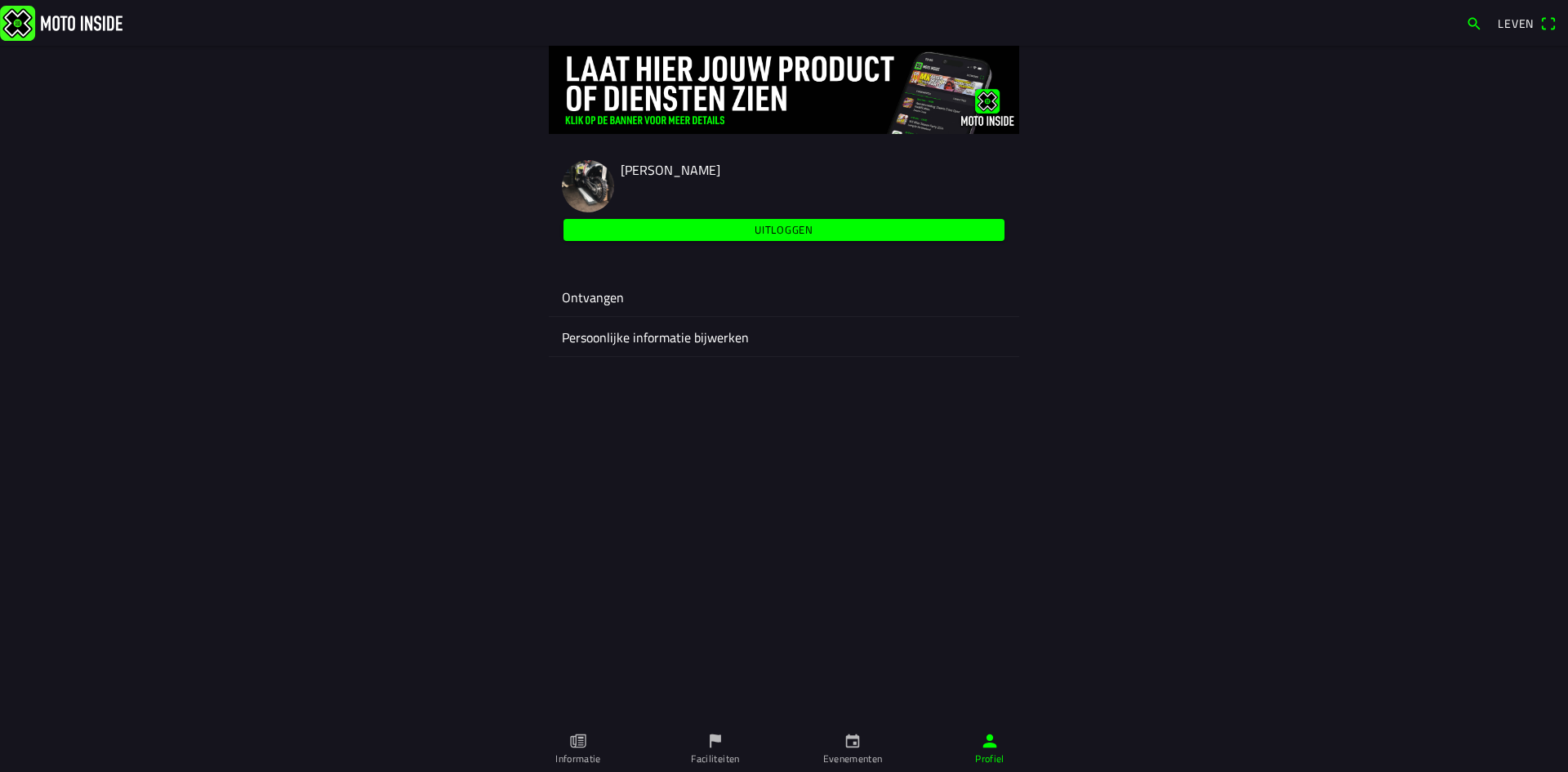
click at [624, 301] on ion-label "Ontvangen" at bounding box center [784, 298] width 444 height 20
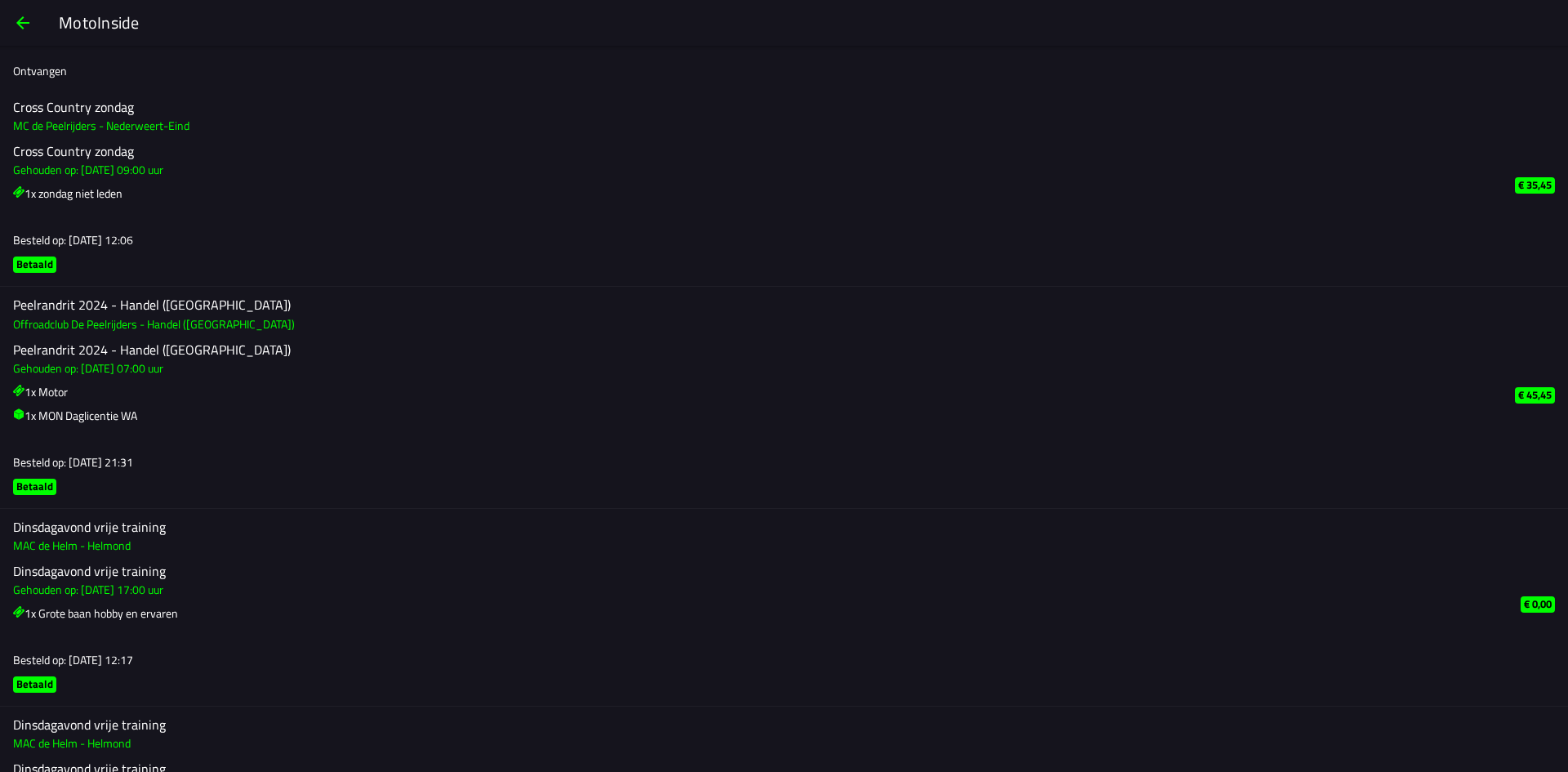
click at [34, 32] on button "button" at bounding box center [23, 23] width 39 height 39
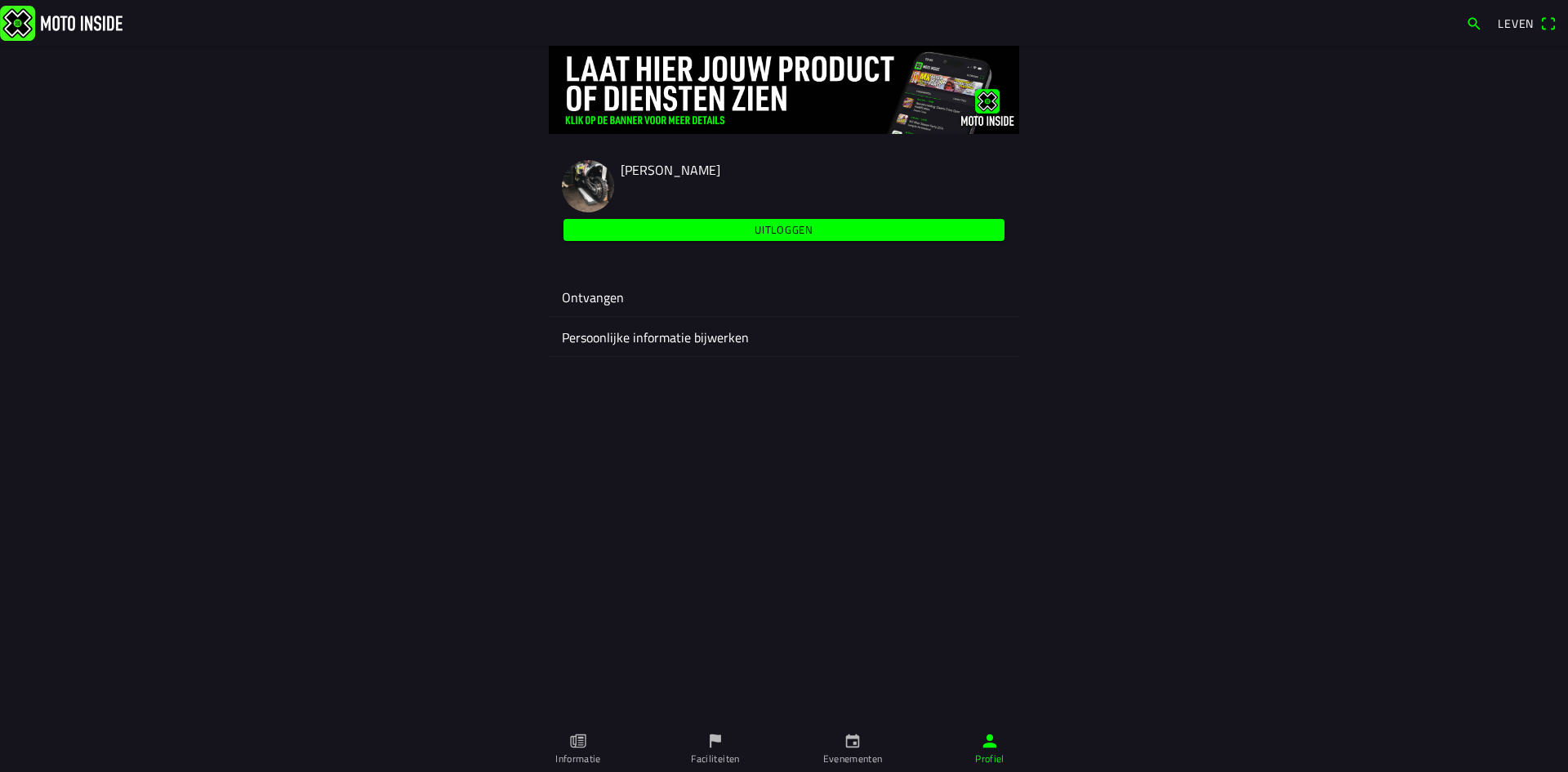
click at [642, 233] on span "Uitloggen" at bounding box center [784, 230] width 422 height 22
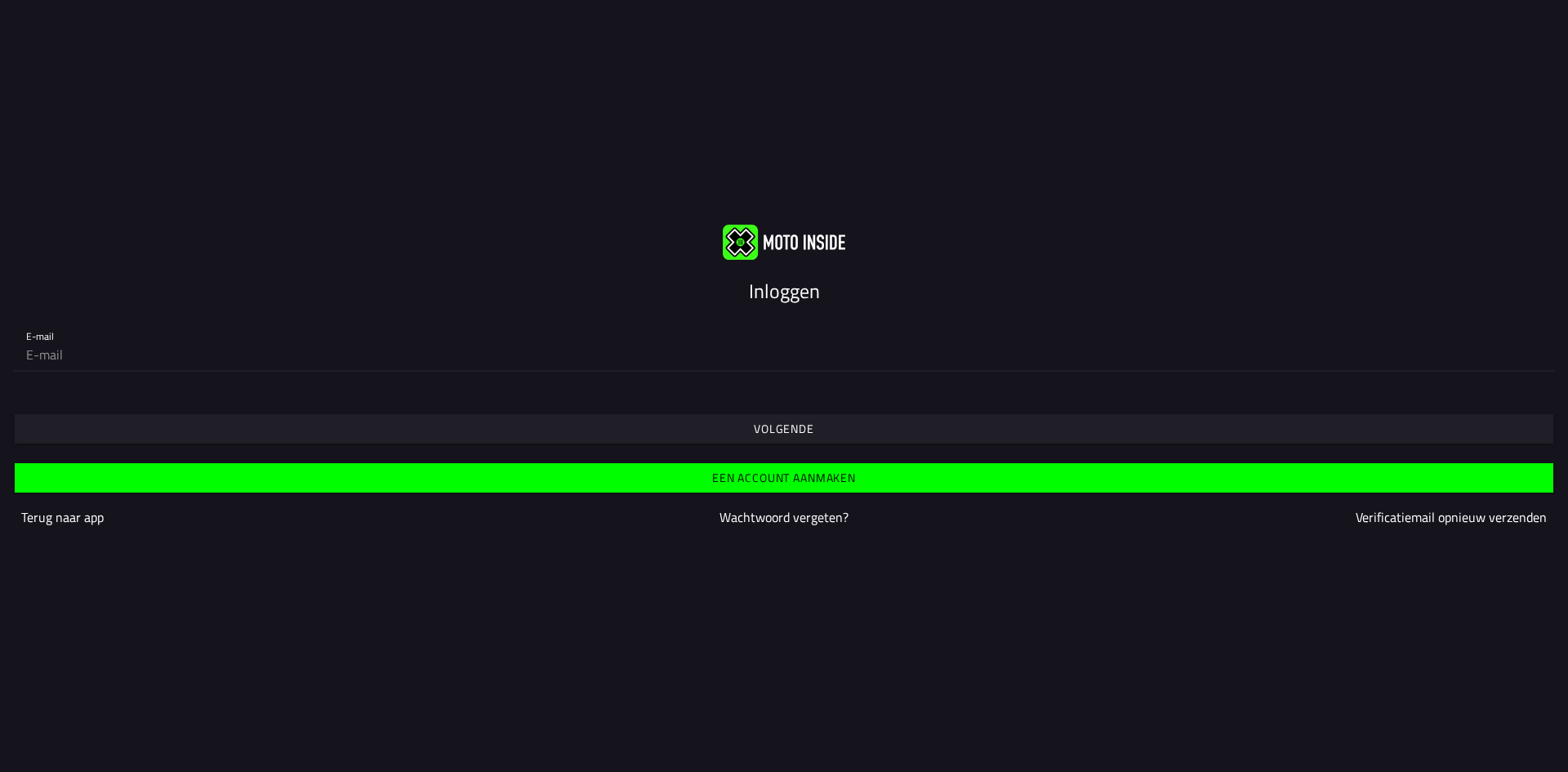
type input "[EMAIL_ADDRESS][DOMAIN_NAME]"
click at [308, 413] on div "Volgende" at bounding box center [784, 414] width 1568 height 59
click at [308, 426] on span "Volgende" at bounding box center [783, 428] width 1513 height 29
click at [162, 356] on input "email" at bounding box center [784, 354] width 1515 height 33
type input "[EMAIL_ADDRESS][DOMAIN_NAME]"
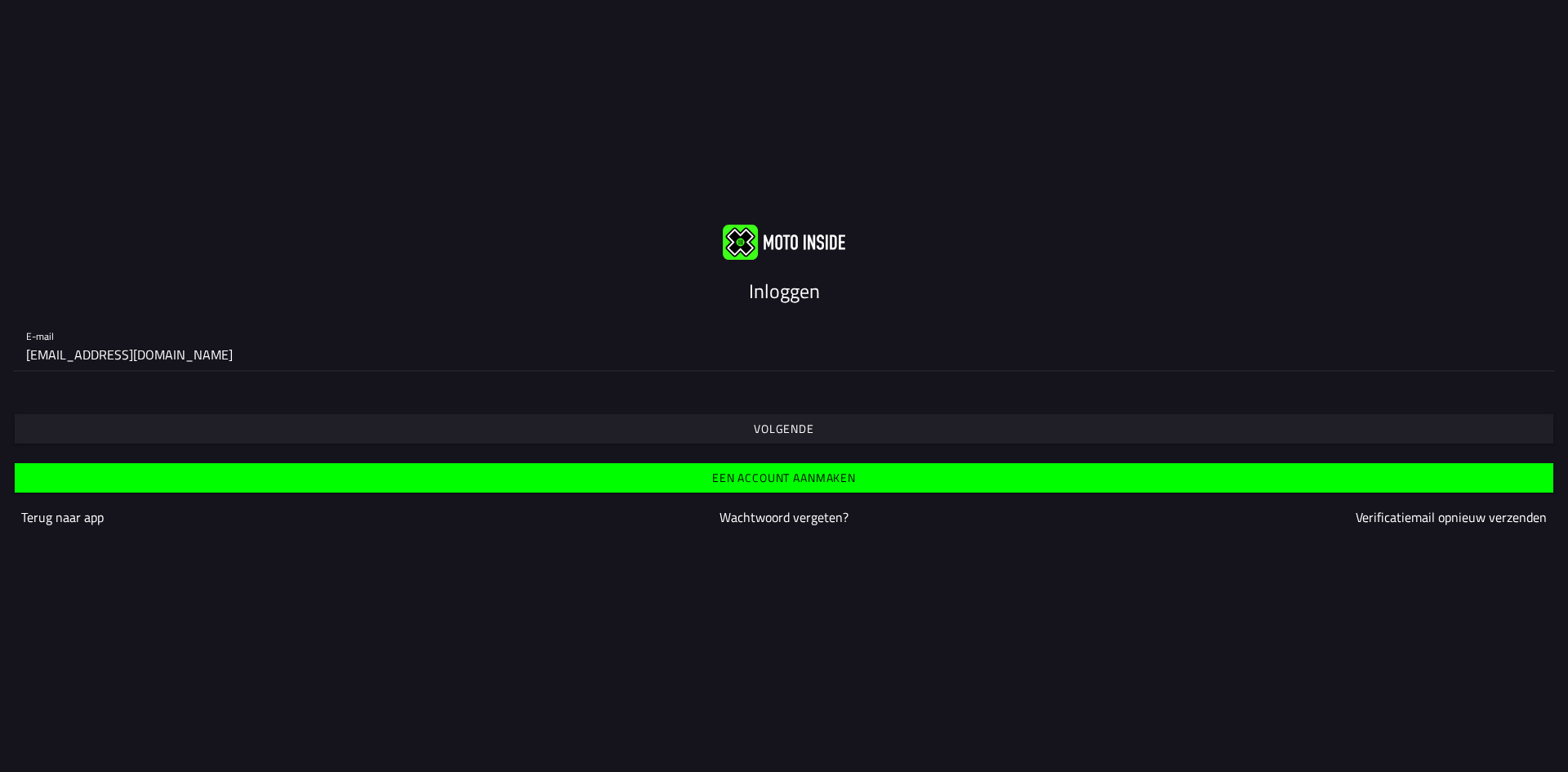
click at [230, 425] on span "Volgende" at bounding box center [783, 428] width 1513 height 29
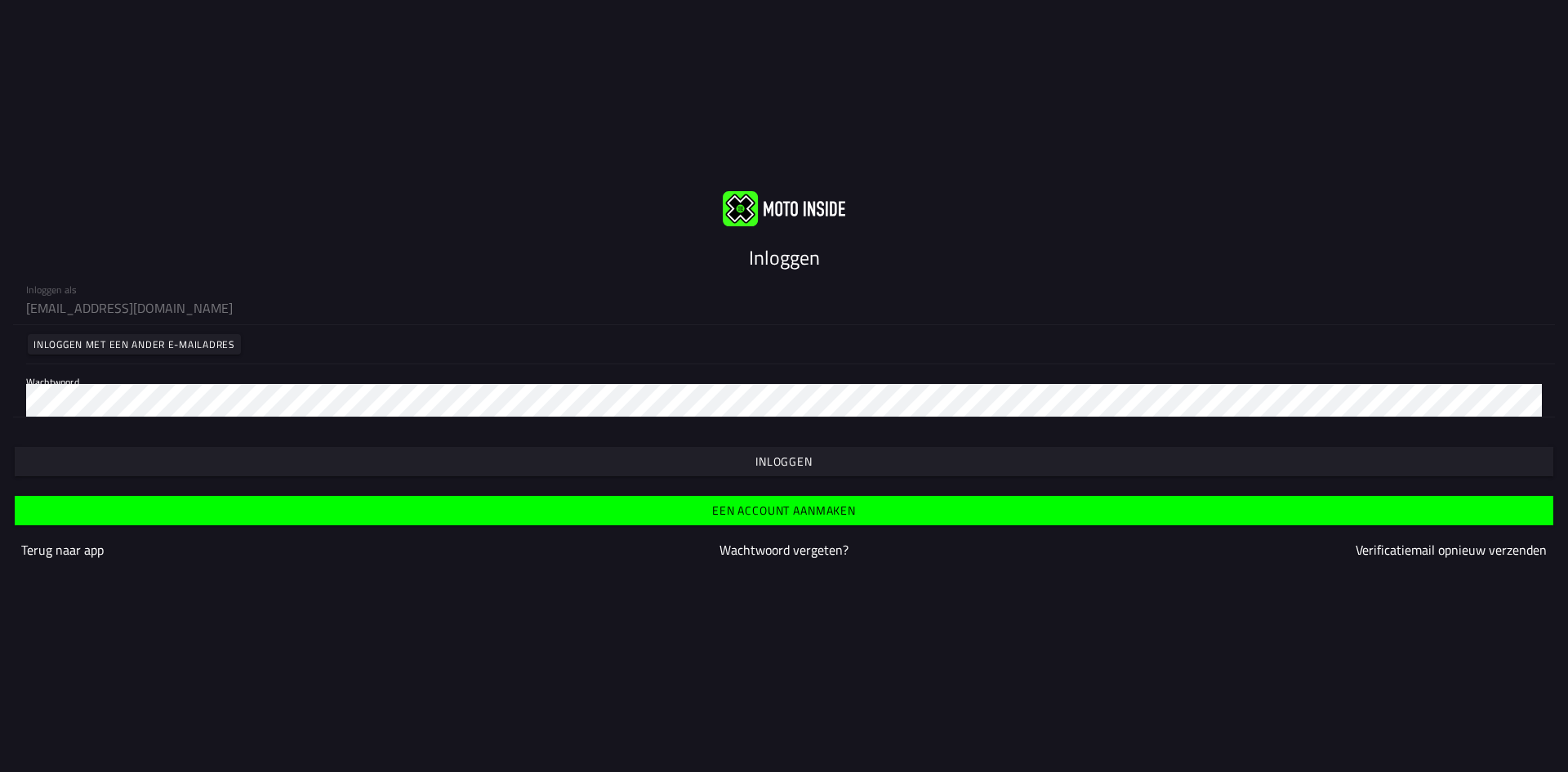
click at [2, 422] on div "Inloggen" at bounding box center [784, 447] width 1568 height 59
